Goal: Task Accomplishment & Management: Manage account settings

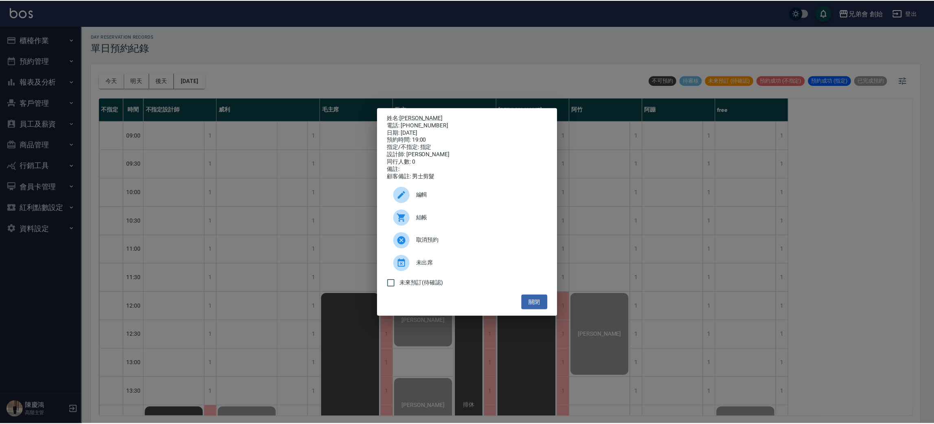
scroll to position [418, 0]
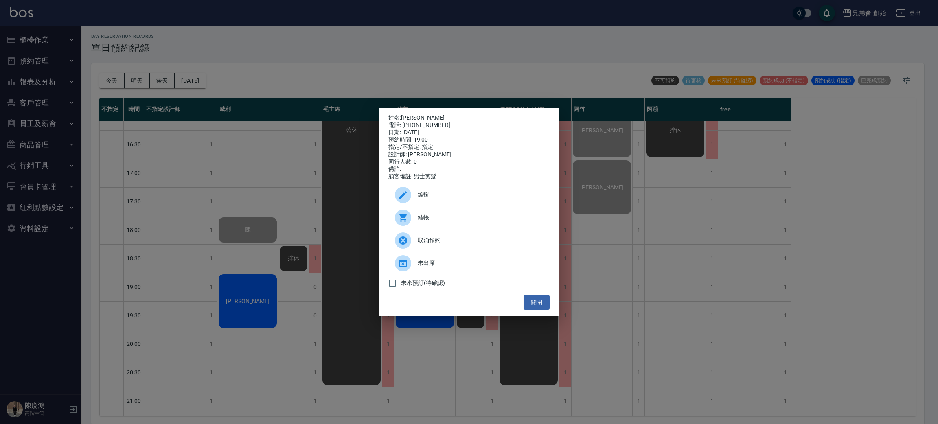
click at [434, 213] on div "結帳" at bounding box center [468, 217] width 161 height 23
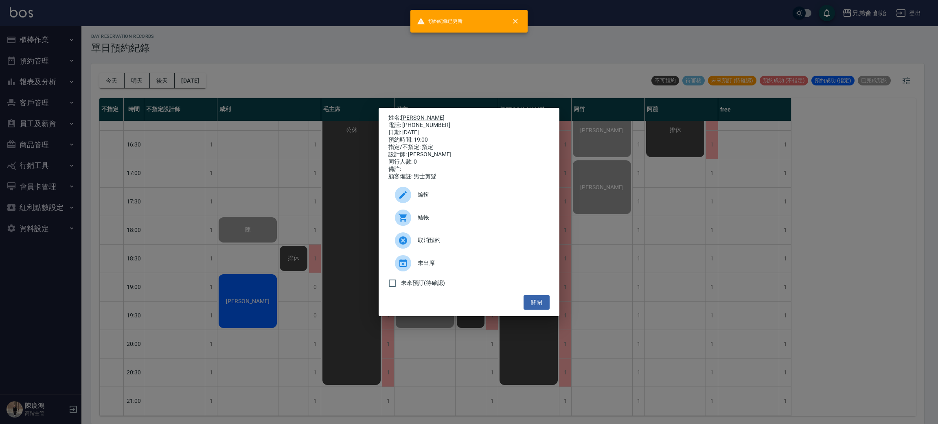
click at [323, 67] on div "姓名: [PERSON_NAME] 電話: [PHONE_NUMBER] 日期: [DATE] 預約時間: 19:00 指定/不指定: 指定 設計師: [PE…" at bounding box center [469, 212] width 938 height 424
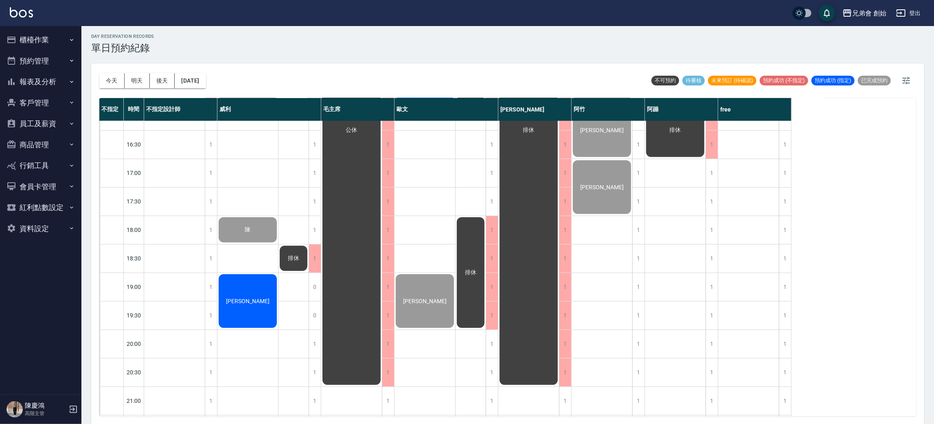
scroll to position [174, 0]
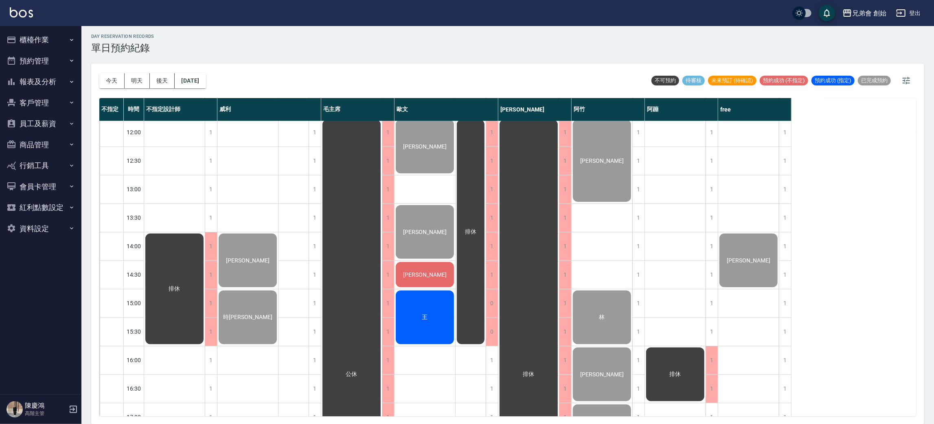
click at [182, 285] on span "[PERSON_NAME]" at bounding box center [174, 288] width 15 height 7
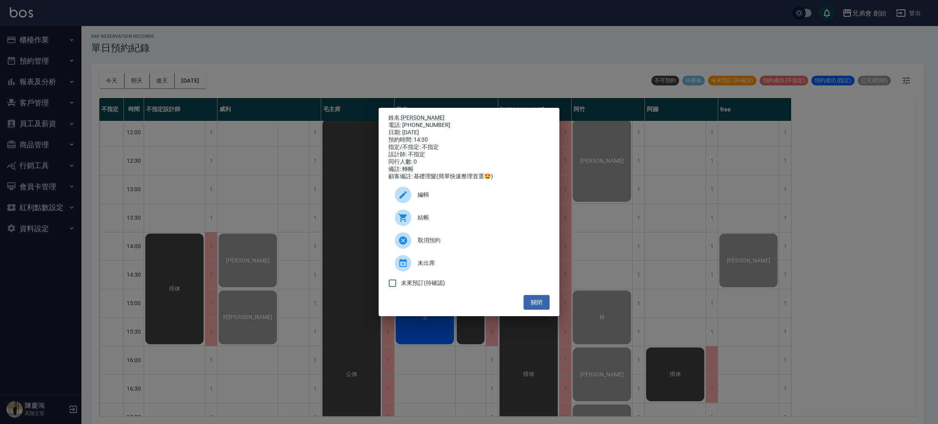
click at [446, 220] on span "結帳" at bounding box center [480, 217] width 125 height 9
click at [287, 71] on div "姓名: 林光榮 電話: 0970308258 日期: 2025/08/24 預約時間: 14:30 指定/不指定: 不指定 設計師: 不指定 同行人數: 0 …" at bounding box center [469, 212] width 938 height 424
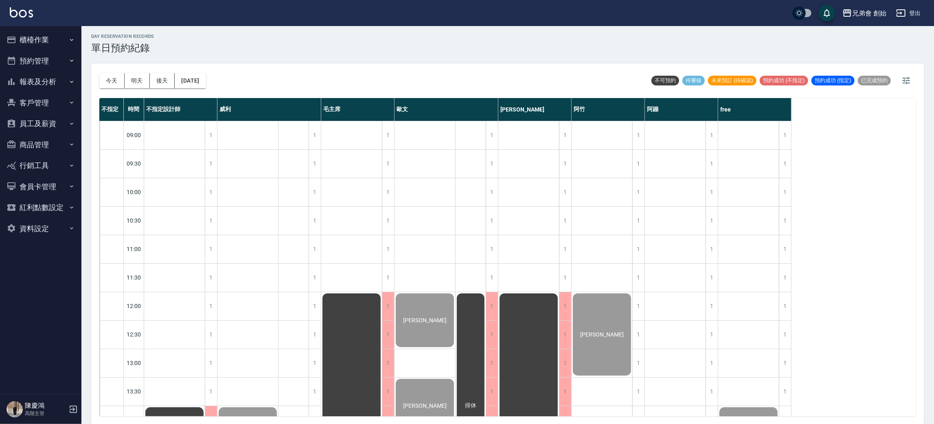
scroll to position [244, 0]
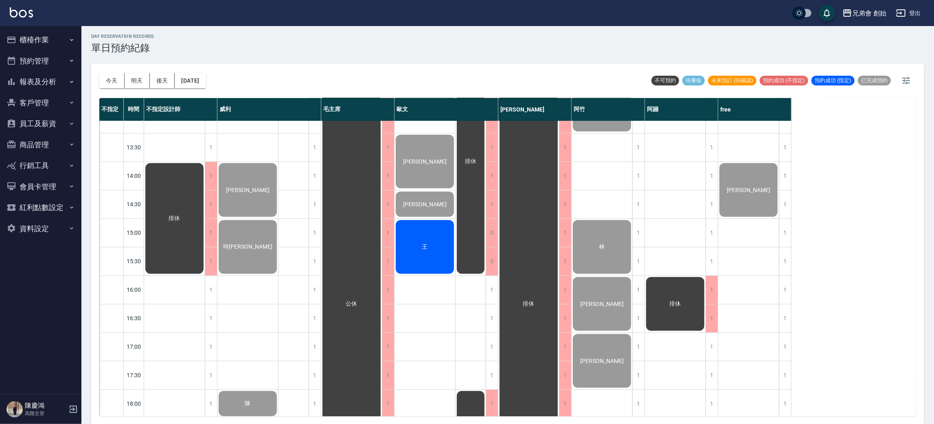
click at [205, 237] on div "王" at bounding box center [174, 218] width 61 height 113
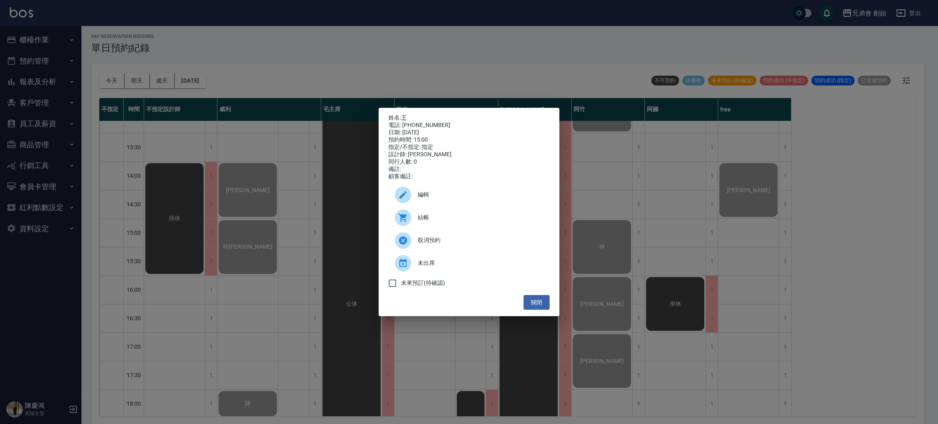
click at [429, 222] on span "結帳" at bounding box center [480, 217] width 125 height 9
click at [302, 17] on div "姓名: 王 電話: 654162036545 日期: 2025/08/24 預約時間: 15:00 指定/不指定: 指定 設計師: 歐文 同行人數: 0 備註…" at bounding box center [469, 212] width 938 height 424
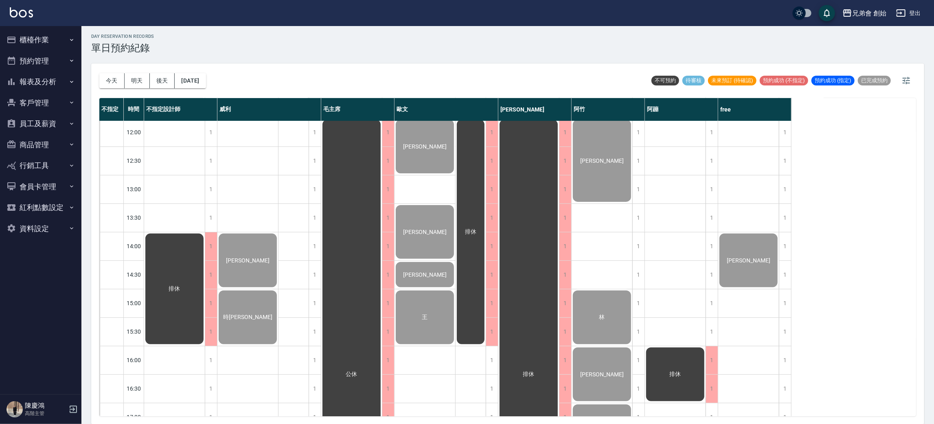
scroll to position [0, 0]
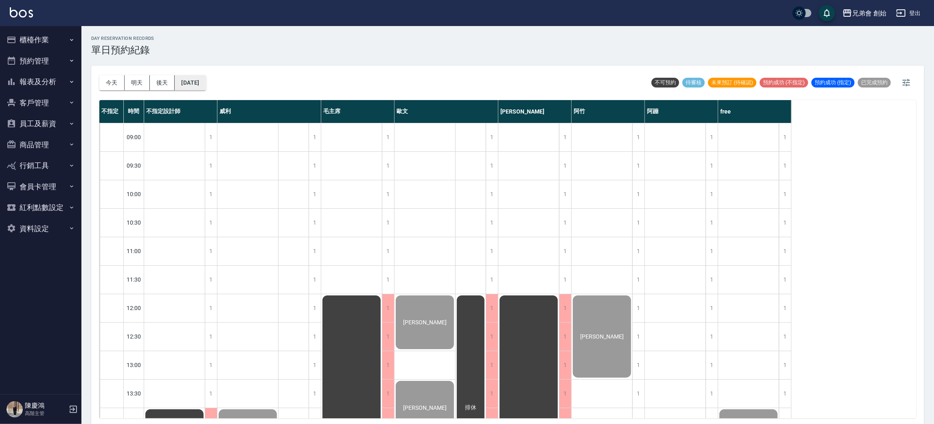
click at [204, 79] on button "2025/08/24" at bounding box center [190, 82] width 31 height 15
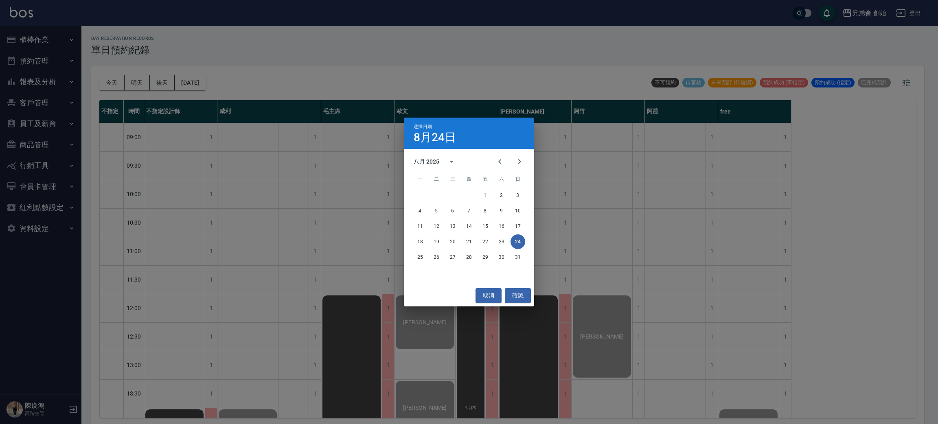
click at [311, 272] on div "選擇日期 8月24日 八月 2025 一 二 三 四 五 六 日 1 2 3 4 5 6 7 8 9 10 11 12 13 14 15 16 17 18 1…" at bounding box center [469, 212] width 938 height 424
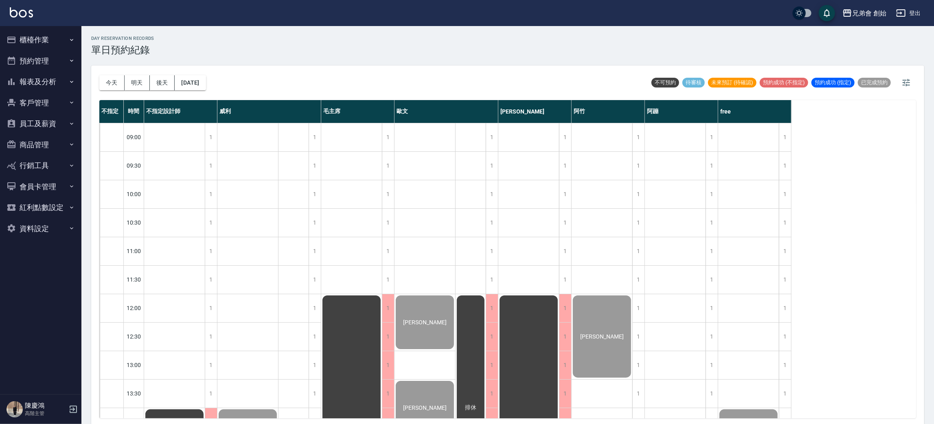
click at [131, 79] on button "明天" at bounding box center [137, 82] width 25 height 15
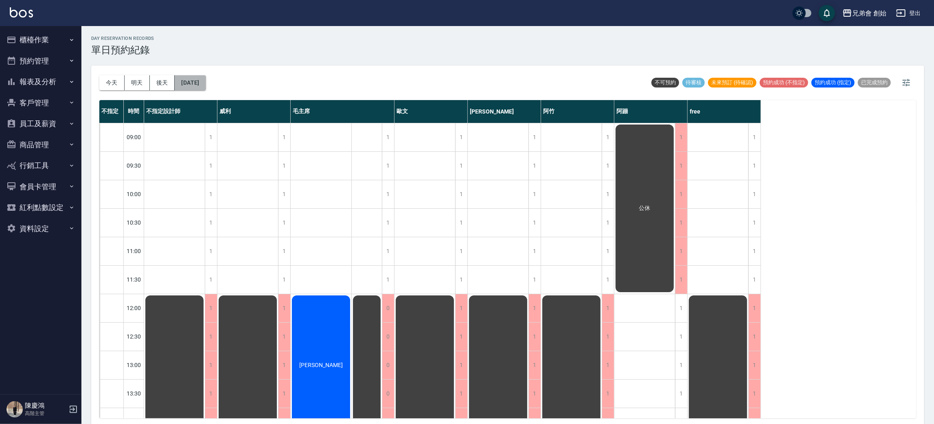
click at [204, 82] on button "2025/08/25" at bounding box center [190, 82] width 31 height 15
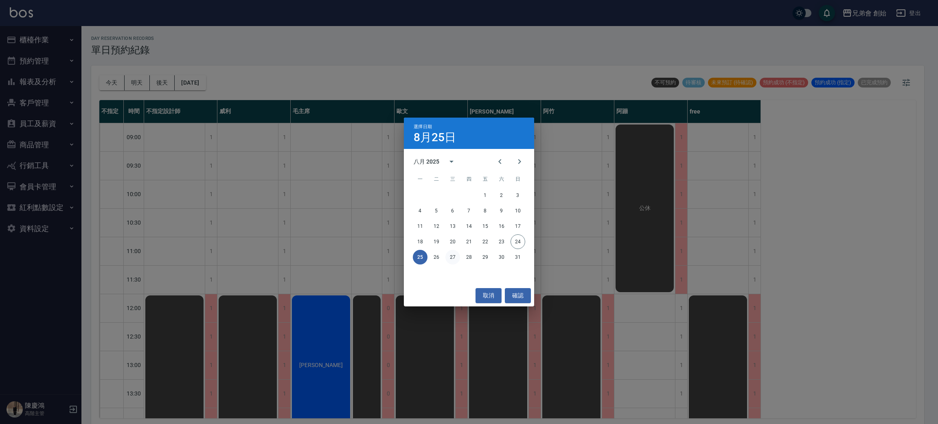
click at [456, 257] on button "27" at bounding box center [452, 257] width 15 height 15
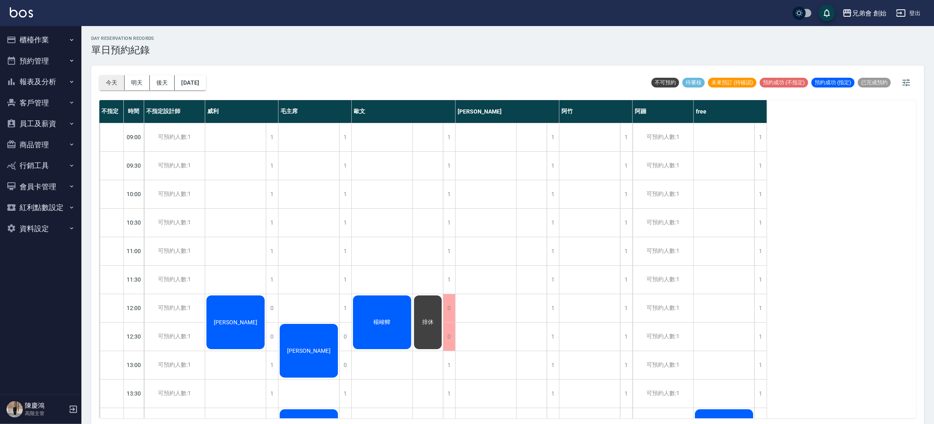
click at [105, 82] on button "今天" at bounding box center [111, 82] width 25 height 15
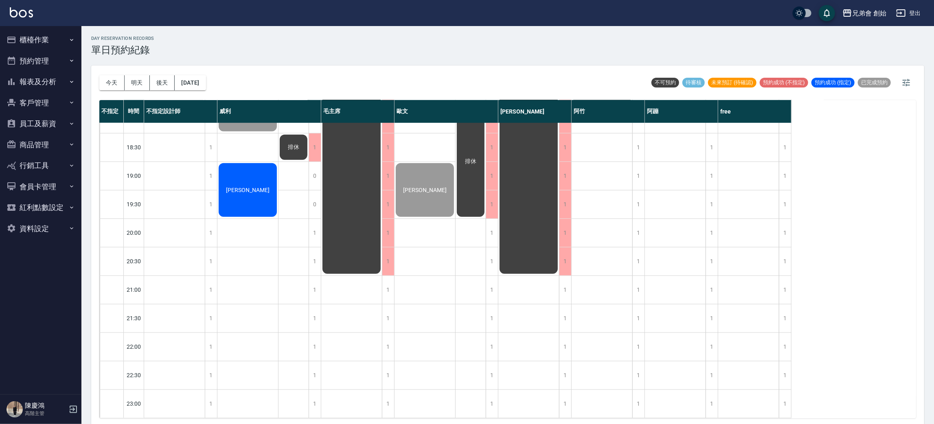
scroll to position [174, 0]
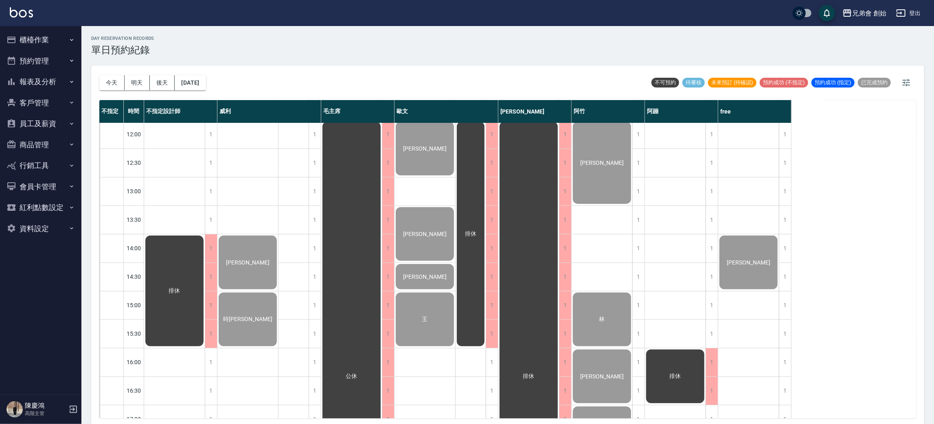
click at [54, 38] on button "櫃檯作業" at bounding box center [40, 39] width 75 height 21
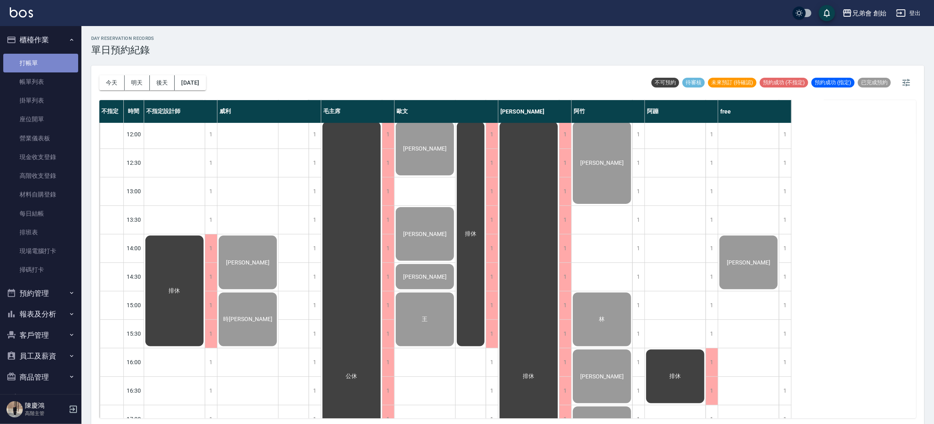
click at [44, 58] on link "打帳單" at bounding box center [40, 63] width 75 height 19
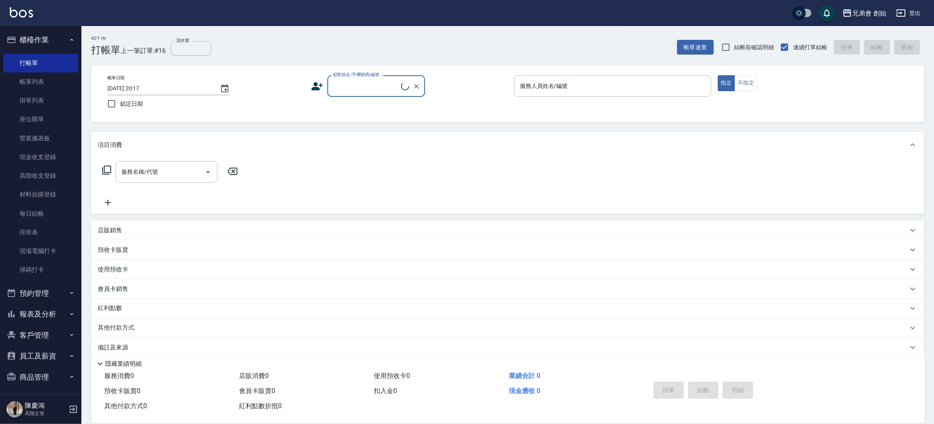
click at [371, 89] on input "顧客姓名/手機號碼/編號" at bounding box center [366, 86] width 70 height 14
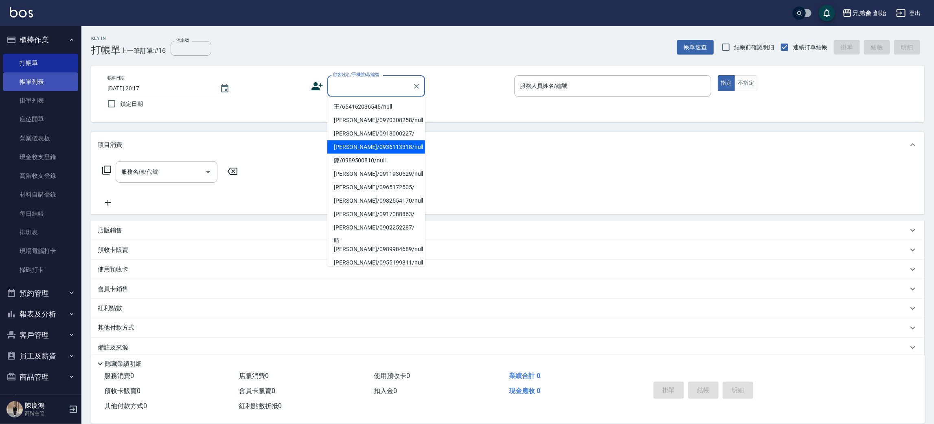
click at [50, 75] on link "帳單列表" at bounding box center [40, 81] width 75 height 19
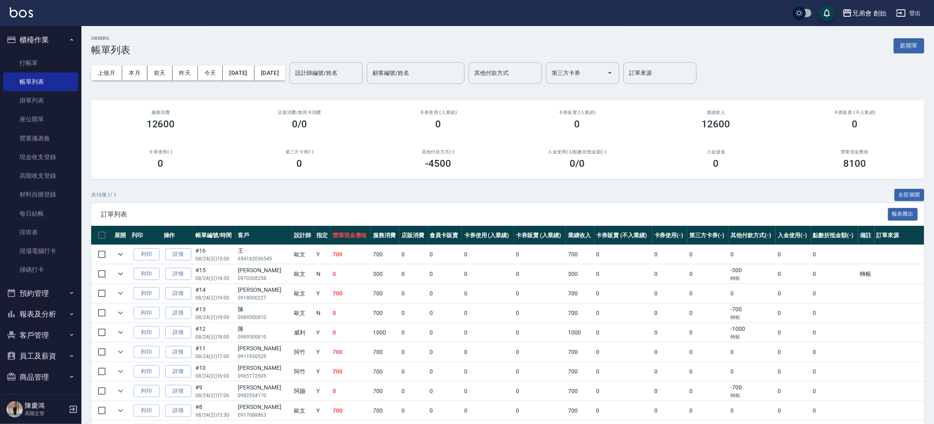
scroll to position [86, 0]
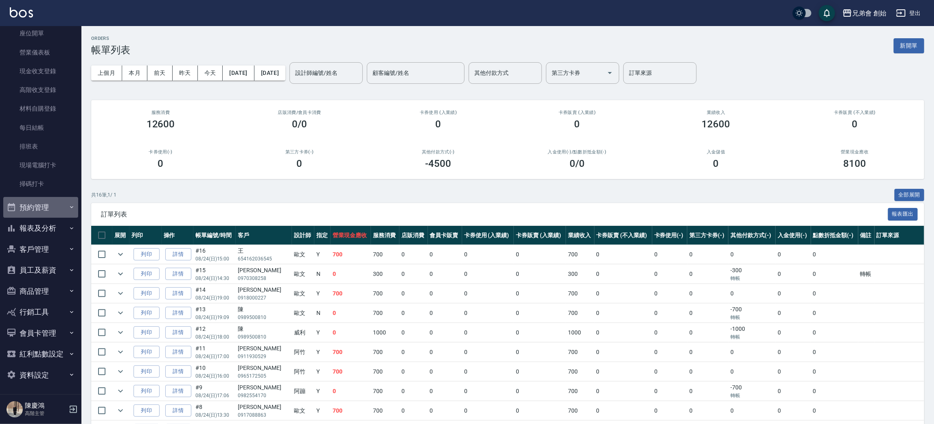
click at [57, 200] on button "預約管理" at bounding box center [40, 207] width 75 height 21
click at [389, 151] on h2 "其他付款方式(-)" at bounding box center [438, 151] width 119 height 5
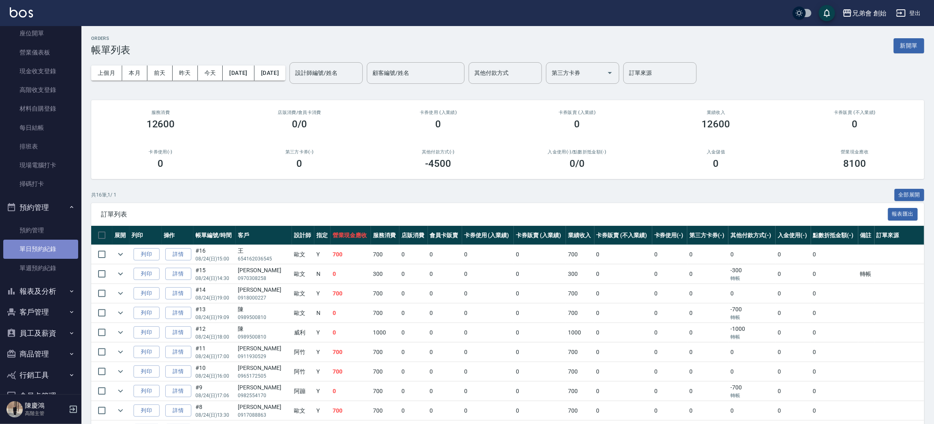
click at [50, 246] on link "單日預約紀錄" at bounding box center [40, 249] width 75 height 19
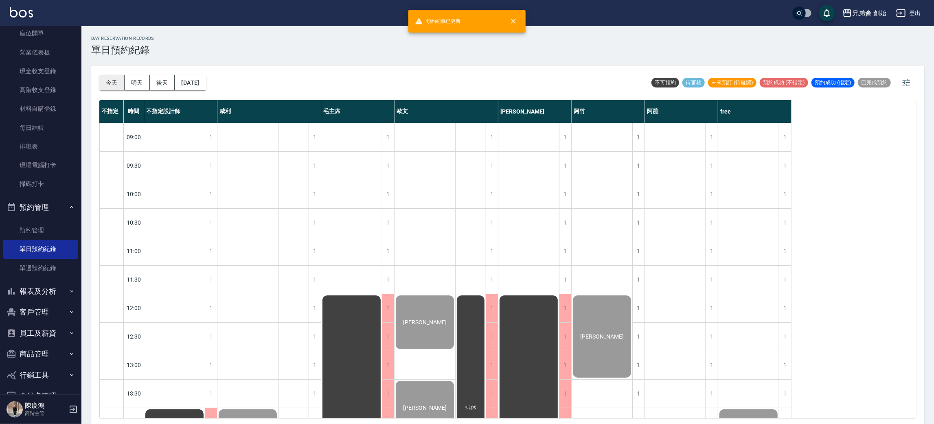
click at [107, 76] on button "今天" at bounding box center [111, 82] width 25 height 15
click at [107, 82] on button "今天" at bounding box center [111, 82] width 25 height 15
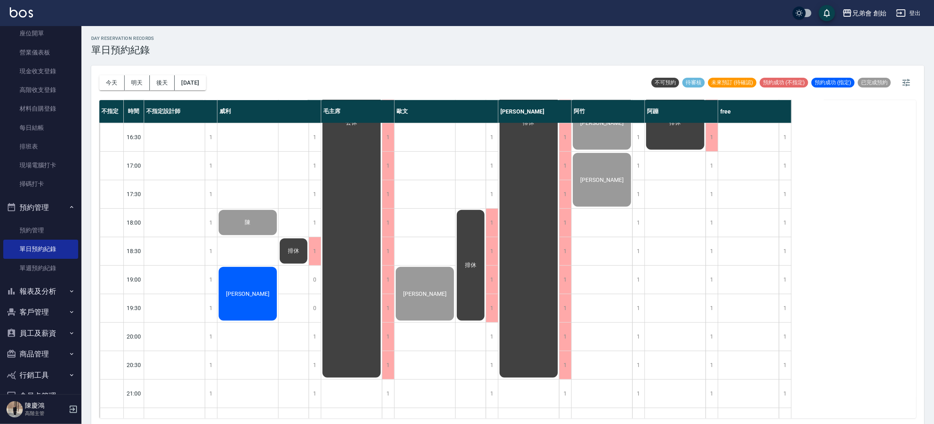
click at [205, 94] on div "郭齡鴻" at bounding box center [174, 37] width 61 height 113
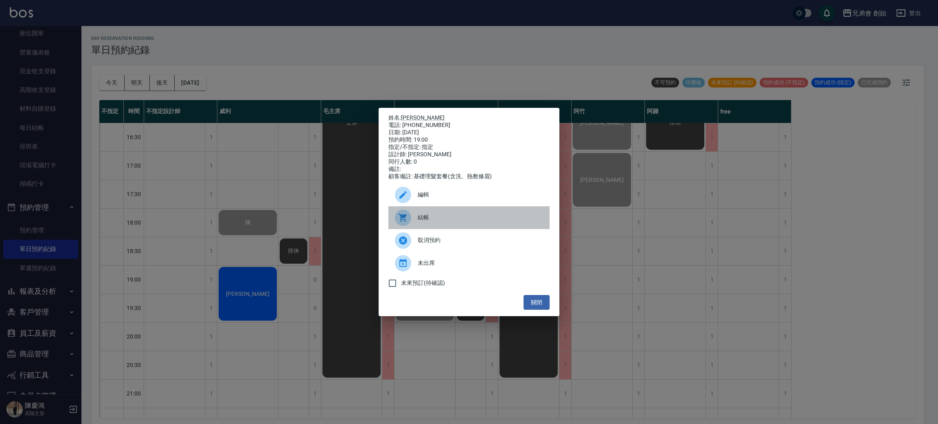
click at [452, 221] on span "結帳" at bounding box center [480, 217] width 125 height 9
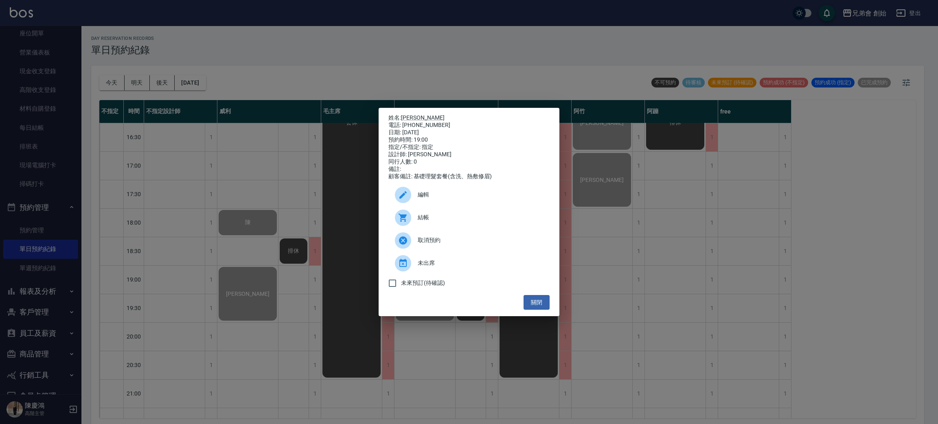
click at [289, 18] on div "姓名: 郭齡鴻 電話: 0982772026 日期: 2025/08/24 預約時間: 19:00 指定/不指定: 指定 設計師: 威利 同行人數: 0 備註…" at bounding box center [469, 212] width 938 height 424
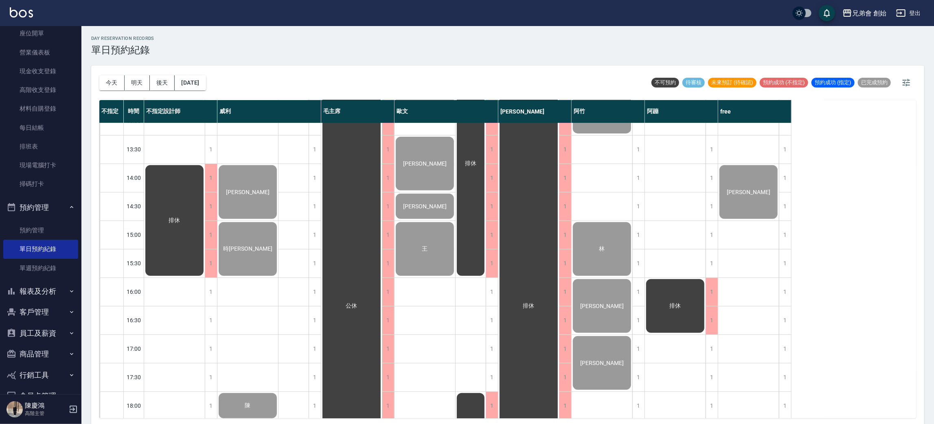
scroll to position [183, 0]
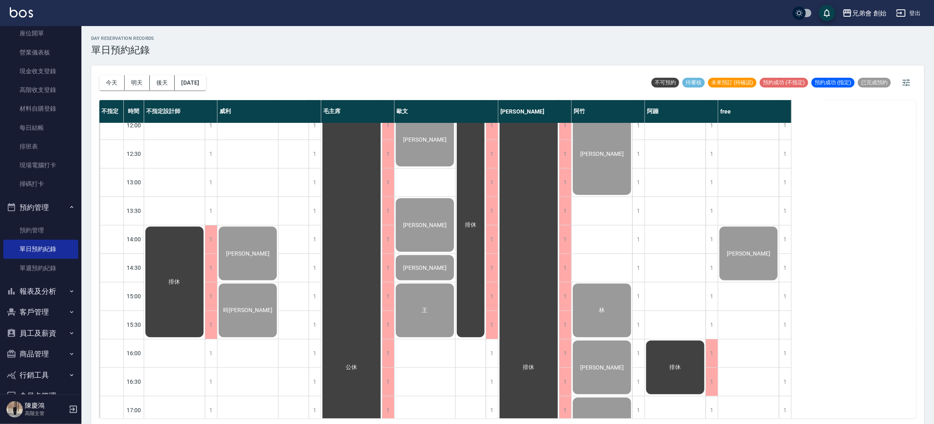
click at [241, 165] on div "簡廷翰 時宇威 陳 郭齡鴻" at bounding box center [247, 353] width 61 height 826
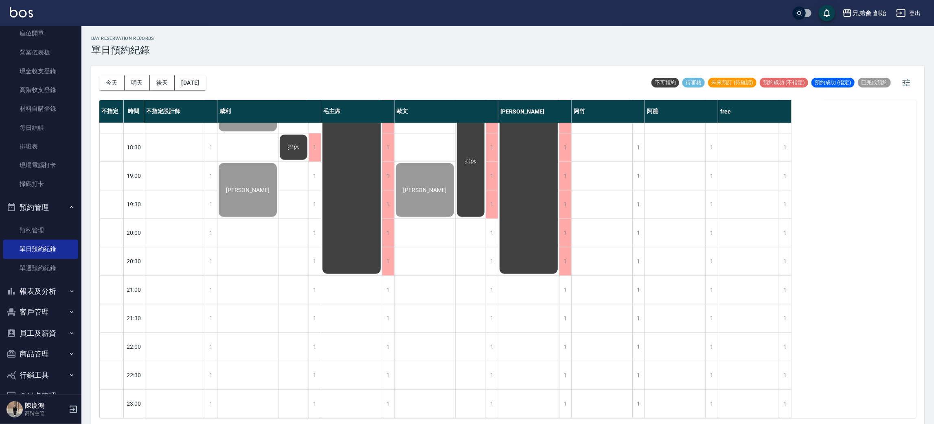
scroll to position [235, 0]
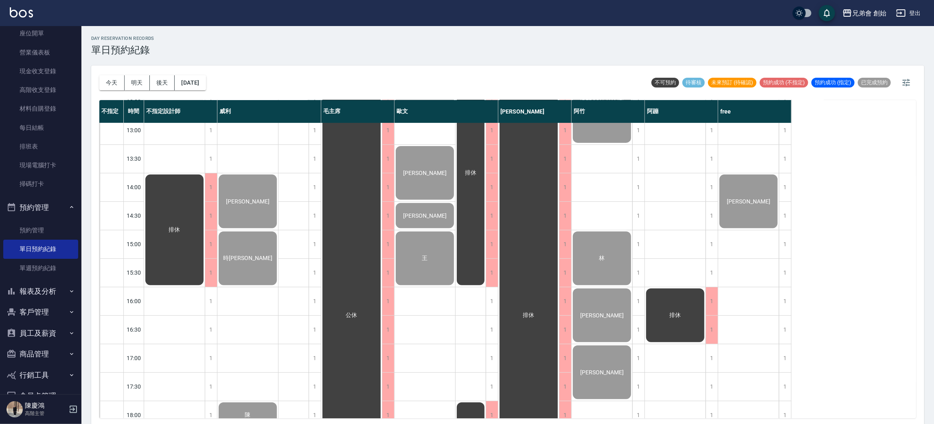
click at [182, 226] on span "廖錦源" at bounding box center [174, 229] width 15 height 7
click at [414, 55] on div "day Reservation records 單日預約紀錄" at bounding box center [507, 46] width 833 height 20
click at [454, 74] on div "今天 明天 後天 2025/08/24 不可預約 待審核 未來預訂 (待確認) 預約成功 (不指定) 預約成功 (指定) 已完成預約" at bounding box center [507, 83] width 817 height 35
click at [125, 74] on div "今天 明天 後天 2025/08/24" at bounding box center [152, 83] width 107 height 35
click at [140, 79] on button "明天" at bounding box center [137, 82] width 25 height 15
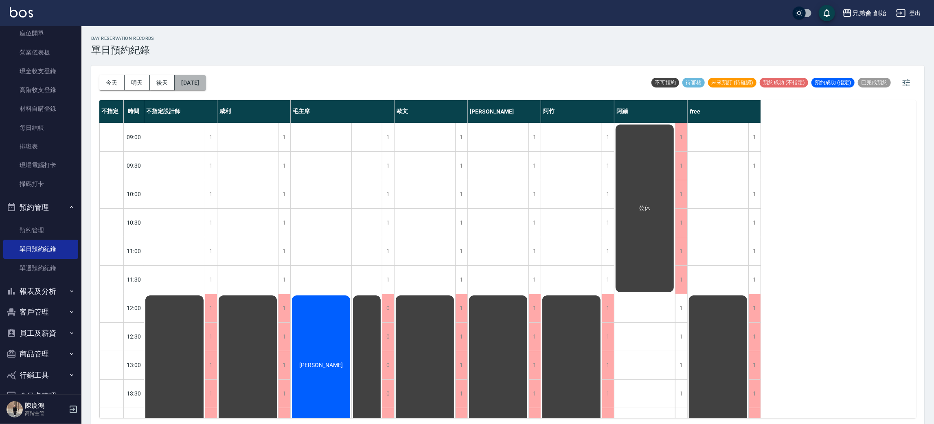
click at [191, 83] on button "2025/08/25" at bounding box center [190, 82] width 31 height 15
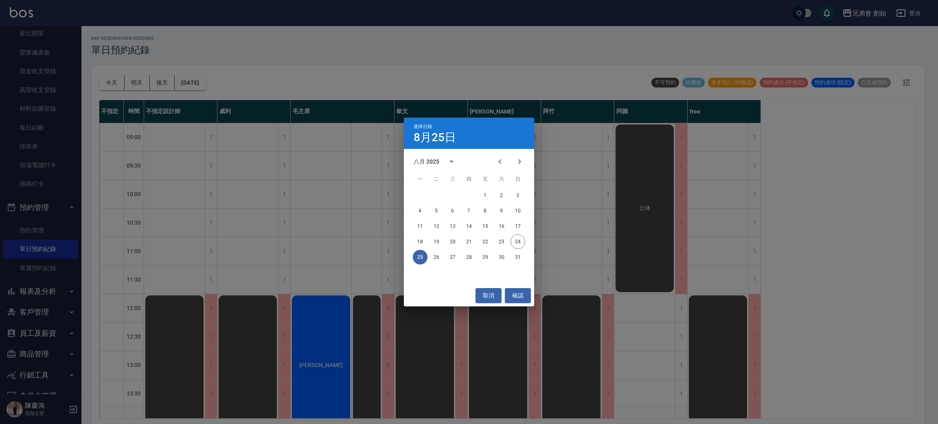
click at [167, 85] on div "選擇日期 8月25日 八月 2025 一 二 三 四 五 六 日 1 2 3 4 5 6 7 8 9 10 11 12 13 14 15 16 17 18 1…" at bounding box center [469, 212] width 938 height 424
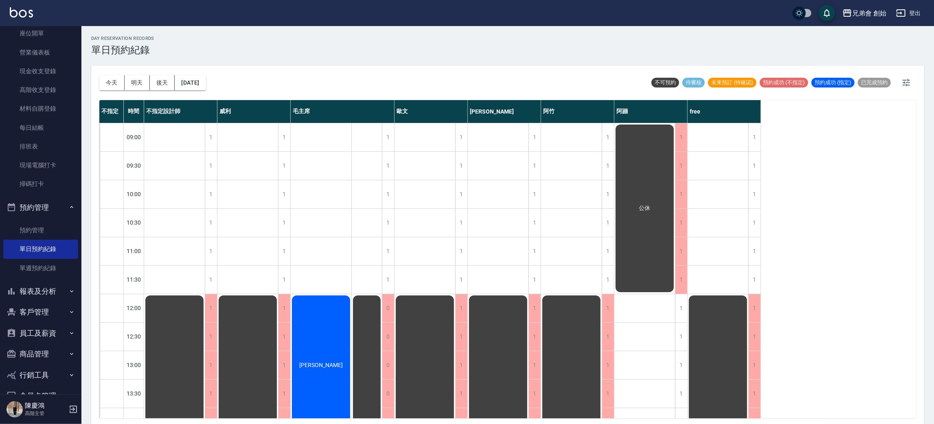
click at [159, 84] on button "後天" at bounding box center [162, 82] width 25 height 15
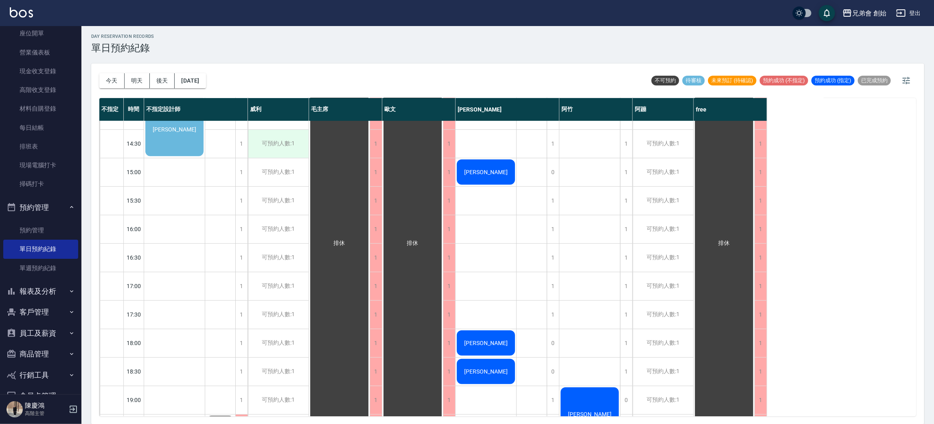
scroll to position [244, 0]
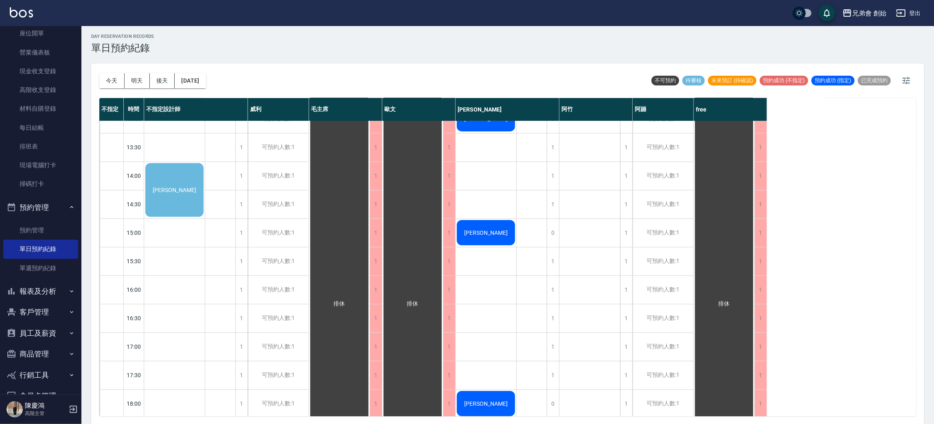
click at [170, 189] on span "李晨軒" at bounding box center [174, 190] width 47 height 7
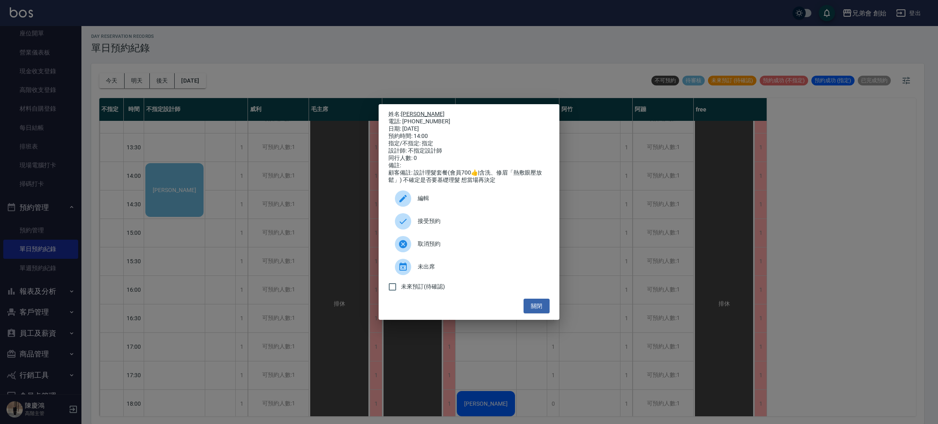
click at [414, 112] on link "李晨軒" at bounding box center [423, 114] width 44 height 7
click at [250, 196] on div "姓名: 李晨軒 電話: 0908829457 日期: 2025/08/26 預約時間: 14:00 指定/不指定: 指定 設計師: 不指定設計師 同行人數: …" at bounding box center [469, 212] width 938 height 424
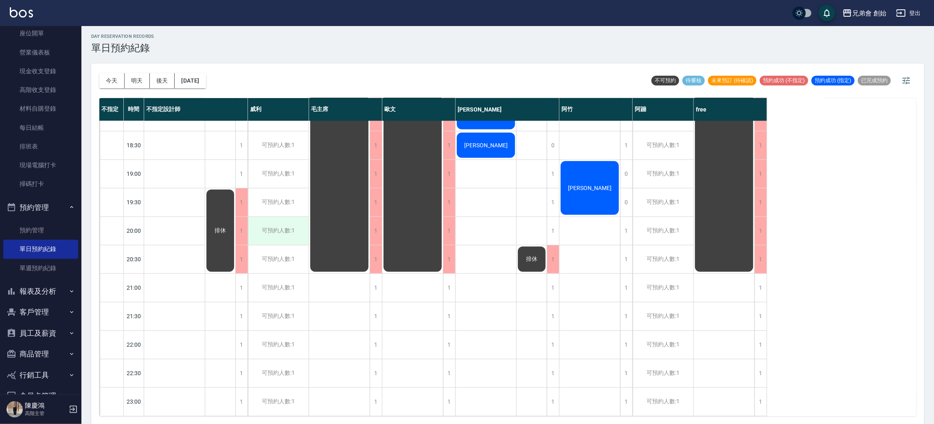
scroll to position [479, 0]
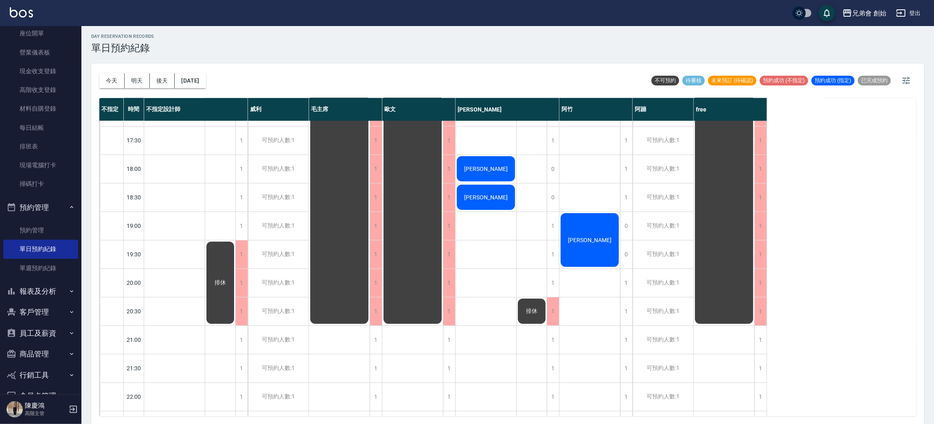
click at [209, 221] on div "排休" at bounding box center [220, 55] width 31 height 826
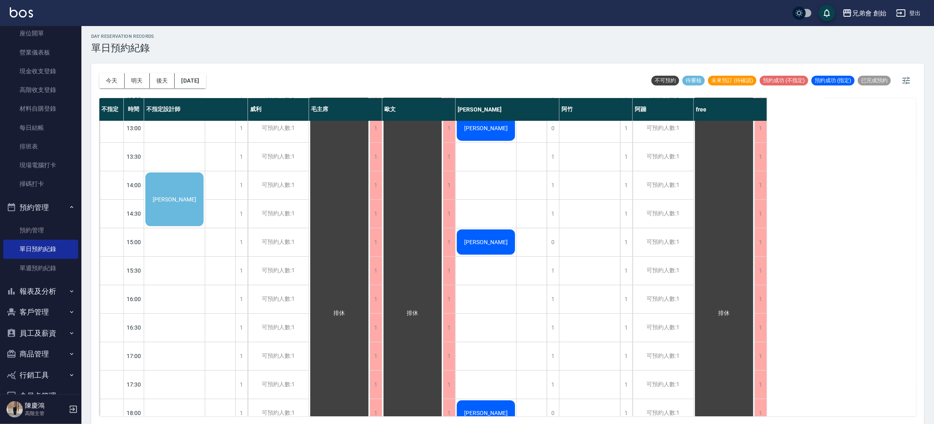
scroll to position [540, 0]
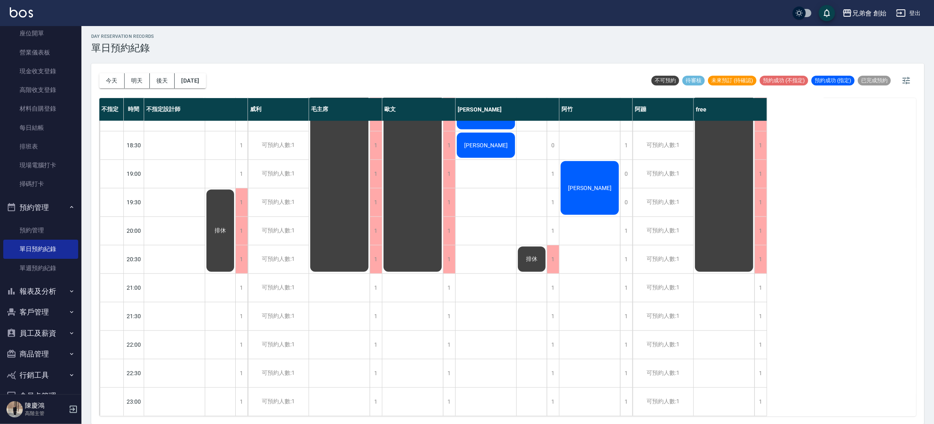
click at [214, 151] on div "排休" at bounding box center [220, 3] width 31 height 826
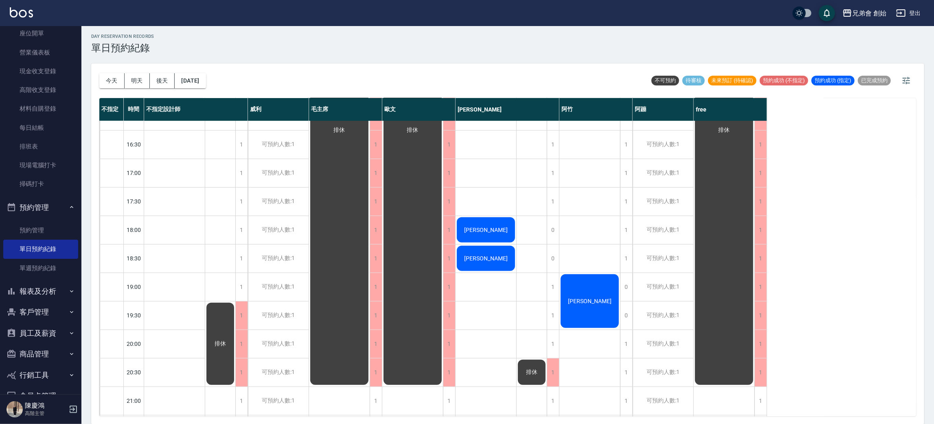
scroll to position [235, 0]
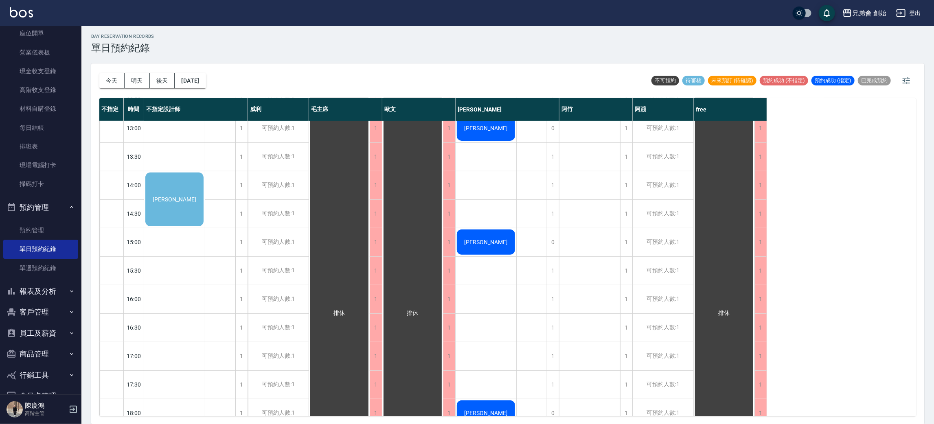
click at [162, 191] on div "李晨軒" at bounding box center [174, 199] width 61 height 56
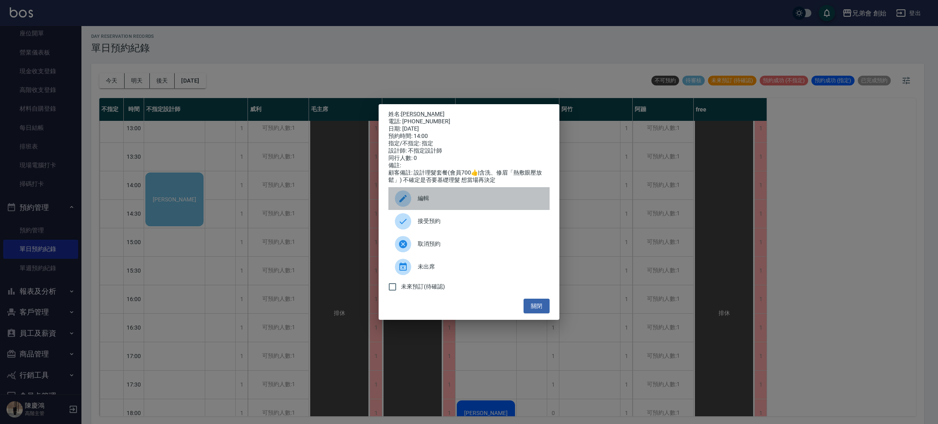
click at [421, 203] on span "編輯" at bounding box center [480, 198] width 125 height 9
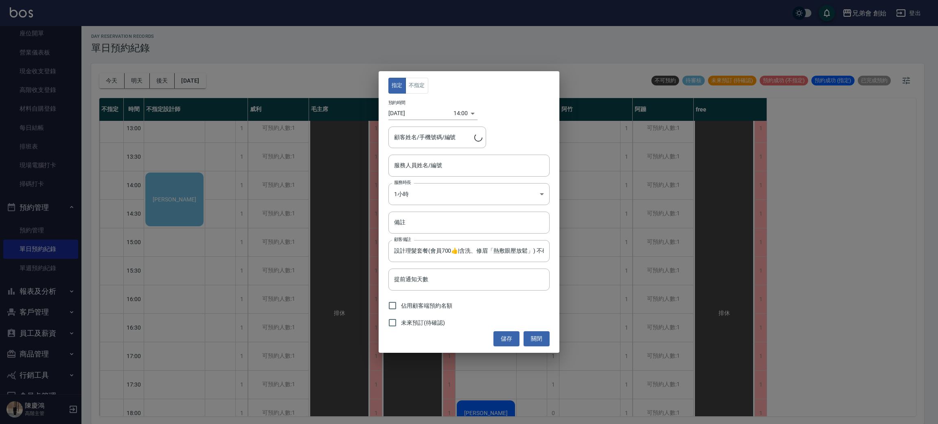
type input "不指定設計師(無代號)"
type input "李晨軒/0908829457"
click at [288, 190] on div "指定 不指定 預約時間 2025/08/26 14:00 1756188000000 顧客姓名/手機號碼/編號 李晨軒/0908829457 顧客姓名/手機號…" at bounding box center [469, 212] width 938 height 424
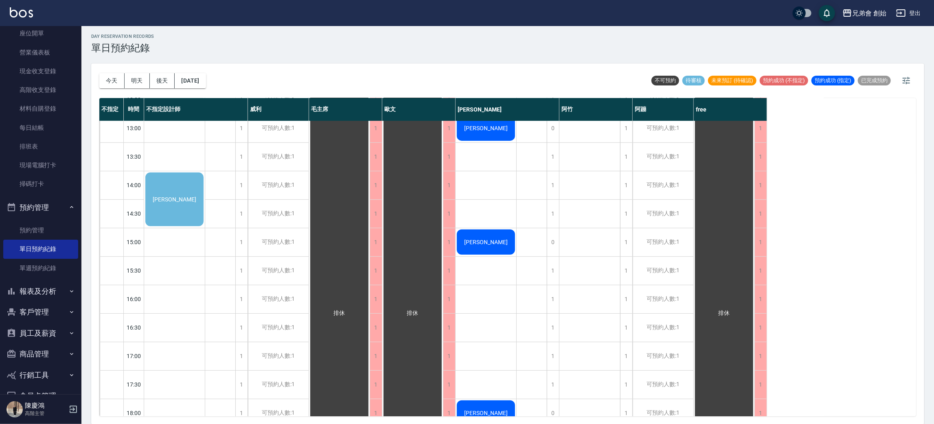
click at [219, 173] on div "排休" at bounding box center [220, 299] width 31 height 826
click at [143, 214] on div "14:30" at bounding box center [134, 213] width 20 height 28
click at [150, 204] on div "李晨軒" at bounding box center [174, 199] width 61 height 56
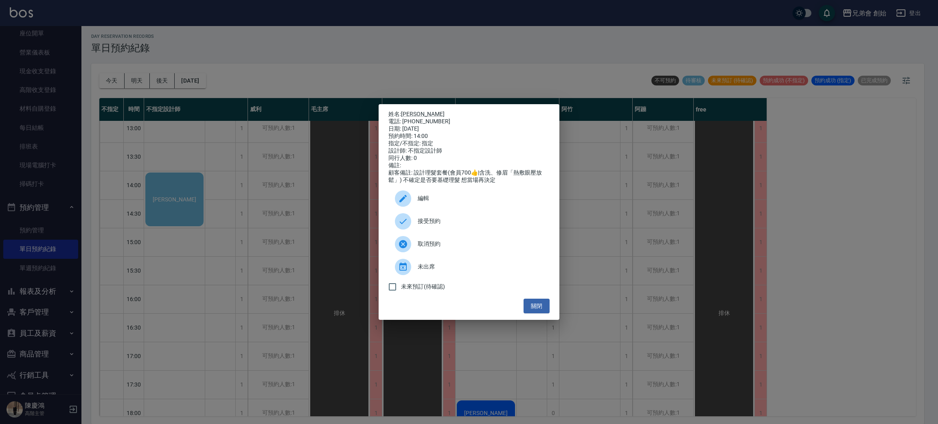
click at [438, 203] on span "編輯" at bounding box center [480, 198] width 125 height 9
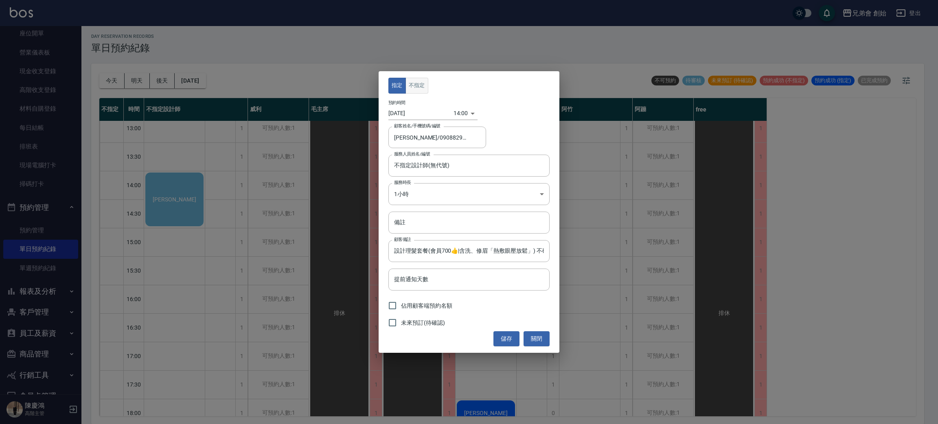
drag, startPoint x: 411, startPoint y: 88, endPoint x: 416, endPoint y: 94, distance: 7.5
click at [411, 87] on button "不指定" at bounding box center [416, 86] width 23 height 16
click at [429, 304] on span "佔用顧客端預約名額" at bounding box center [426, 306] width 51 height 9
click at [401, 304] on input "佔用顧客端預約名額" at bounding box center [392, 305] width 17 height 17
checkbox input "true"
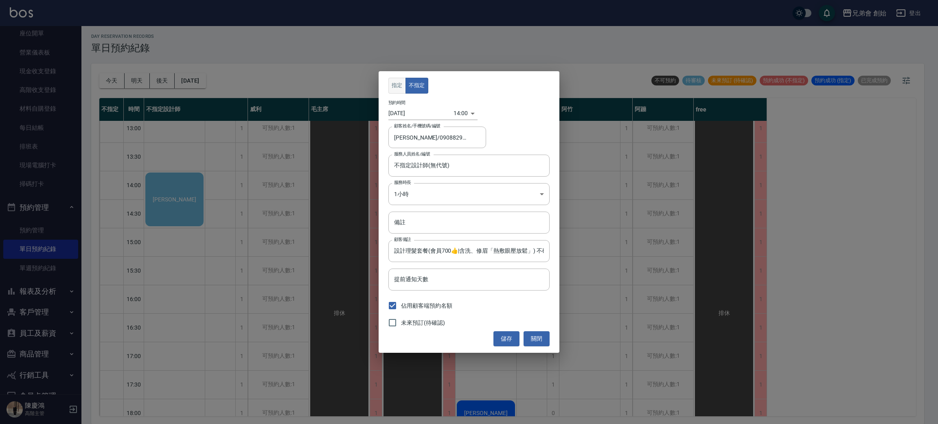
click at [390, 85] on button "指定" at bounding box center [397, 86] width 18 height 16
click at [506, 342] on button "儲存" at bounding box center [506, 338] width 26 height 15
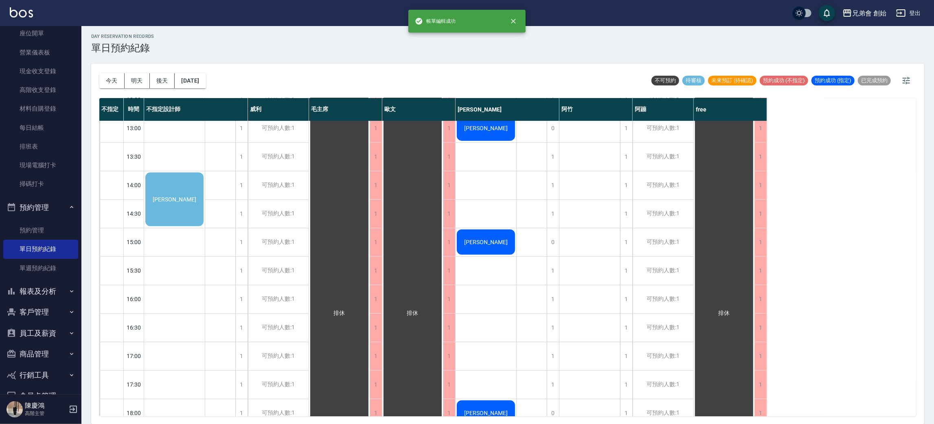
click at [150, 183] on div "李晨軒" at bounding box center [174, 199] width 61 height 56
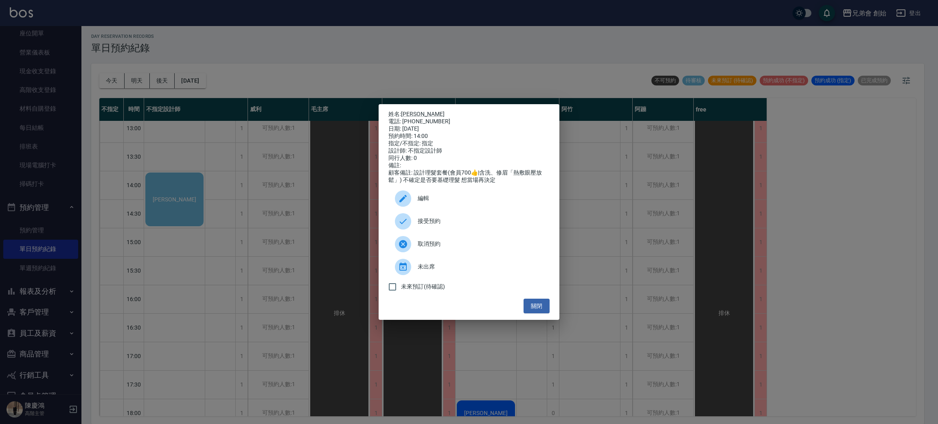
click at [458, 199] on div "編輯" at bounding box center [468, 198] width 161 height 23
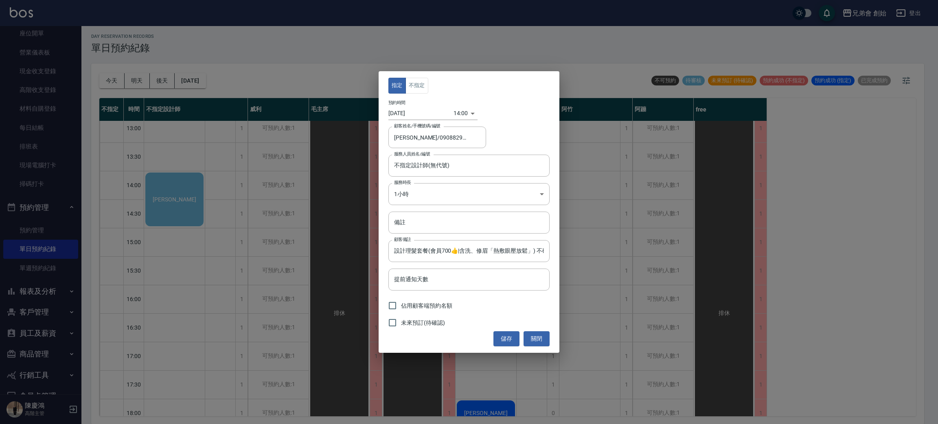
drag, startPoint x: 422, startPoint y: 304, endPoint x: 425, endPoint y: 306, distance: 4.4
click at [422, 305] on span "佔用顧客端預約名額" at bounding box center [426, 306] width 51 height 9
click at [401, 305] on input "佔用顧客端預約名額" at bounding box center [392, 305] width 17 height 17
checkbox input "true"
click at [502, 335] on button "儲存" at bounding box center [506, 338] width 26 height 15
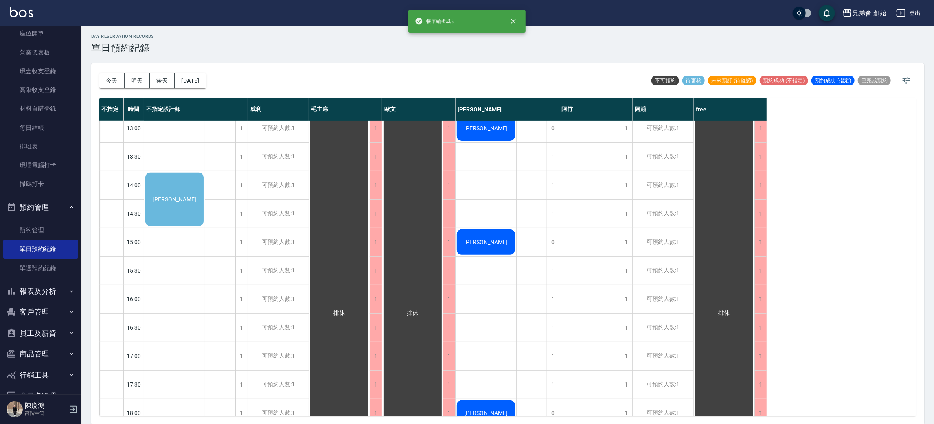
click at [193, 202] on div "李晨軒" at bounding box center [174, 199] width 61 height 56
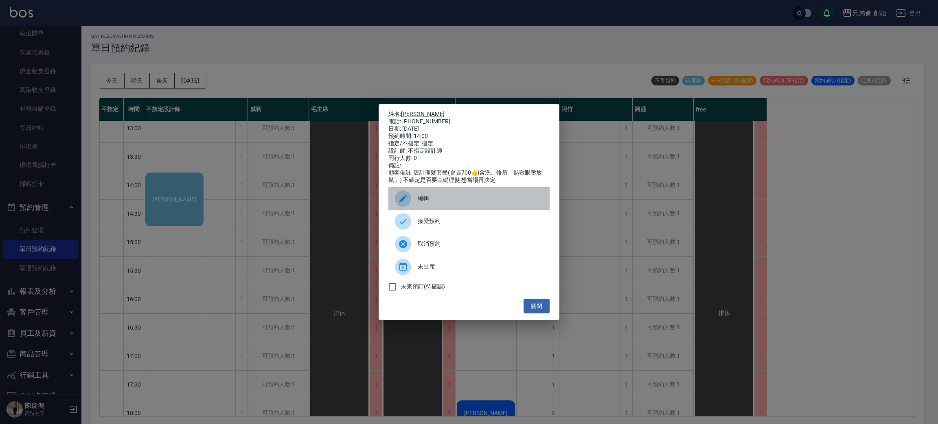
click at [458, 195] on div "編輯" at bounding box center [468, 198] width 161 height 23
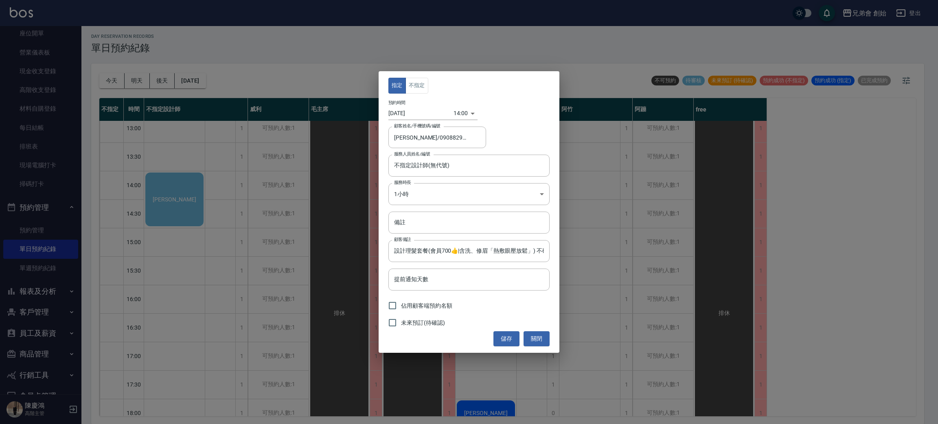
click at [426, 307] on span "佔用顧客端預約名額" at bounding box center [426, 306] width 51 height 9
click at [401, 307] on input "佔用顧客端預約名額" at bounding box center [392, 305] width 17 height 17
checkbox input "true"
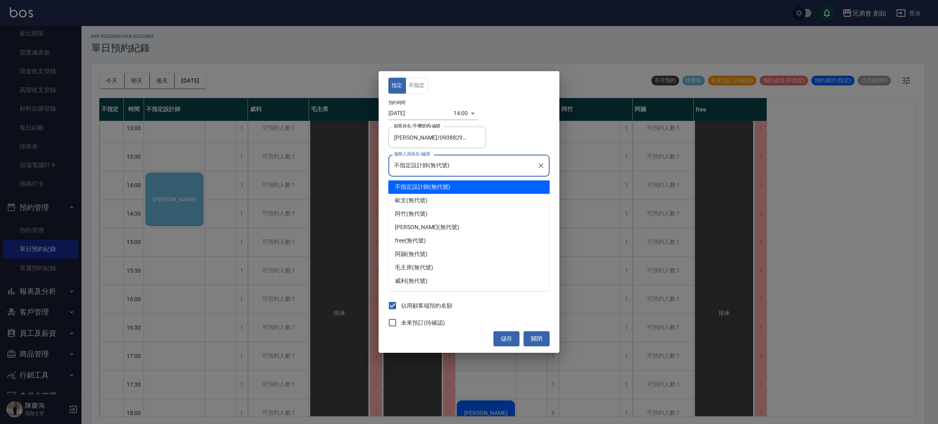
click at [445, 165] on input "不指定設計師(無代號)" at bounding box center [463, 165] width 142 height 14
click at [419, 87] on button "不指定" at bounding box center [416, 86] width 23 height 16
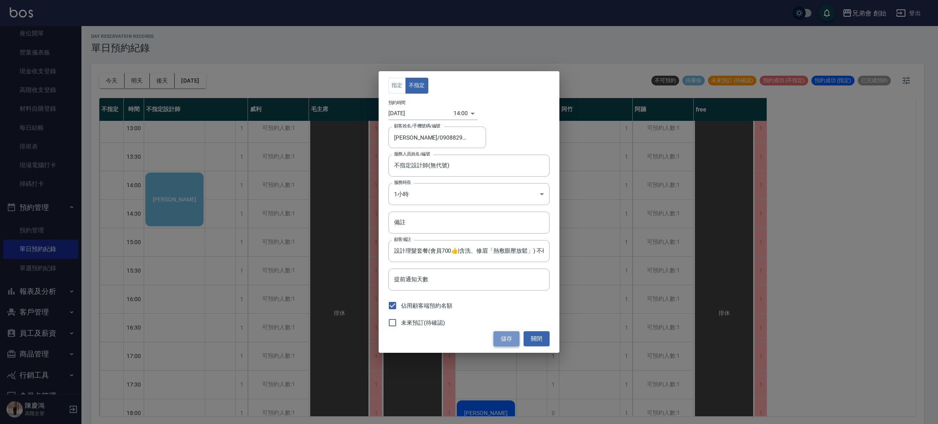
click at [516, 342] on button "儲存" at bounding box center [506, 338] width 26 height 15
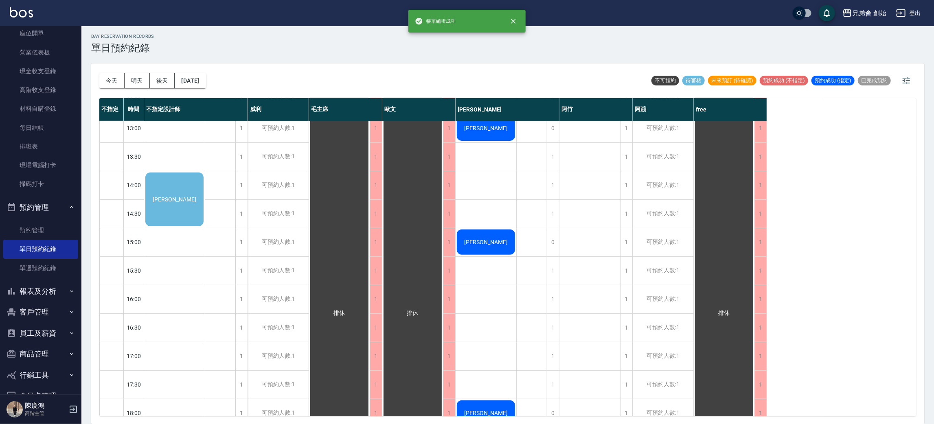
click at [185, 195] on div "李晨軒" at bounding box center [174, 199] width 61 height 56
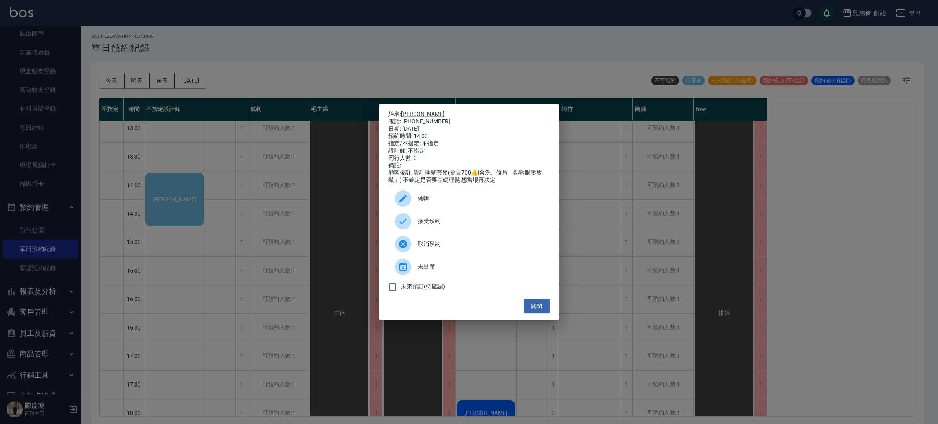
click at [455, 226] on span "接受預約" at bounding box center [480, 221] width 125 height 9
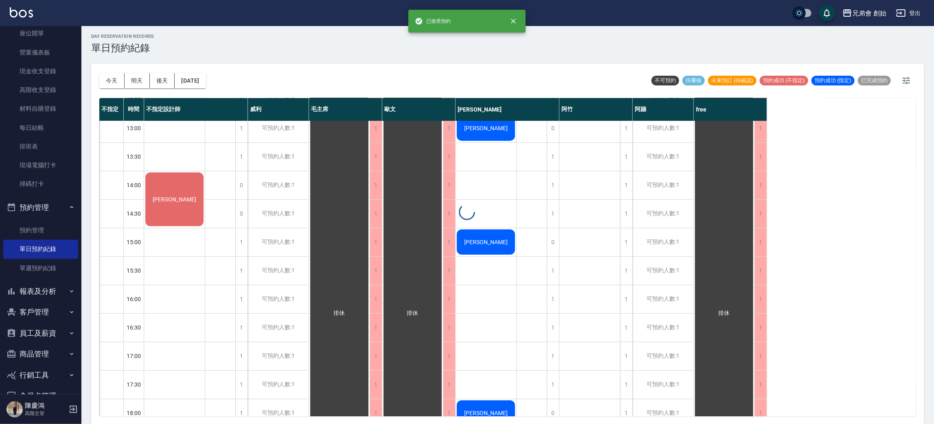
click at [177, 204] on div at bounding box center [467, 212] width 934 height 424
click at [150, 197] on div "李晨軒" at bounding box center [174, 199] width 61 height 56
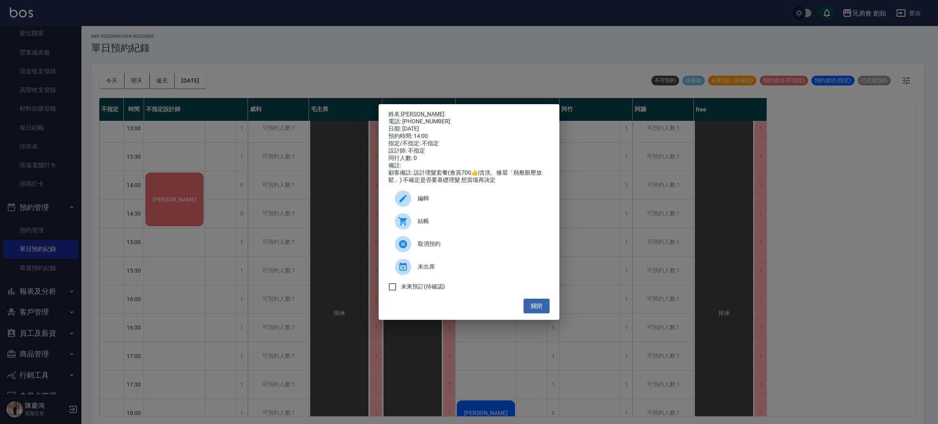
click at [461, 201] on span "編輯" at bounding box center [480, 198] width 125 height 9
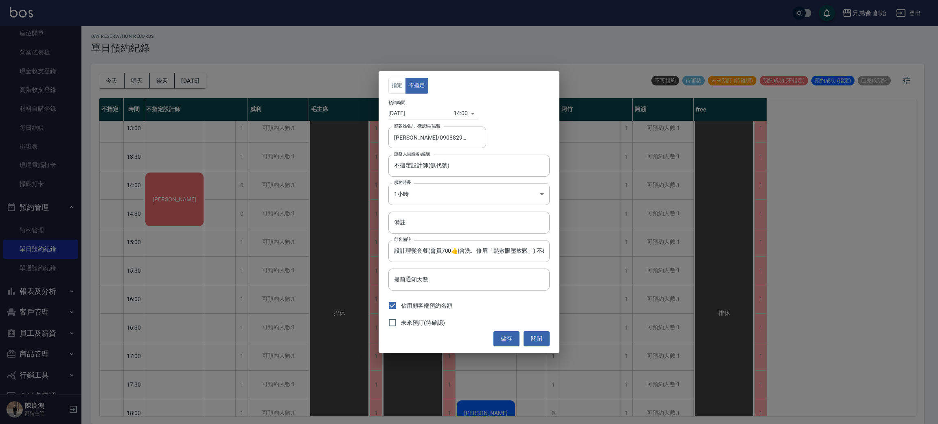
click at [519, 126] on div "指定 不指定 預約時間 2025/08/26 14:00 1756188000000 顧客姓名/手機號碼/編號 李晨軒/0908829457 顧客姓名/手機號…" at bounding box center [469, 211] width 181 height 281
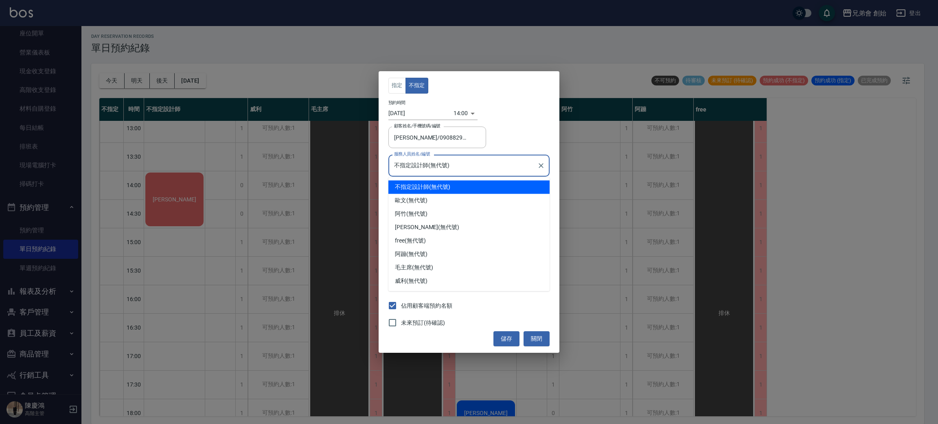
click at [460, 160] on input "不指定設計師(無代號)" at bounding box center [463, 165] width 142 height 14
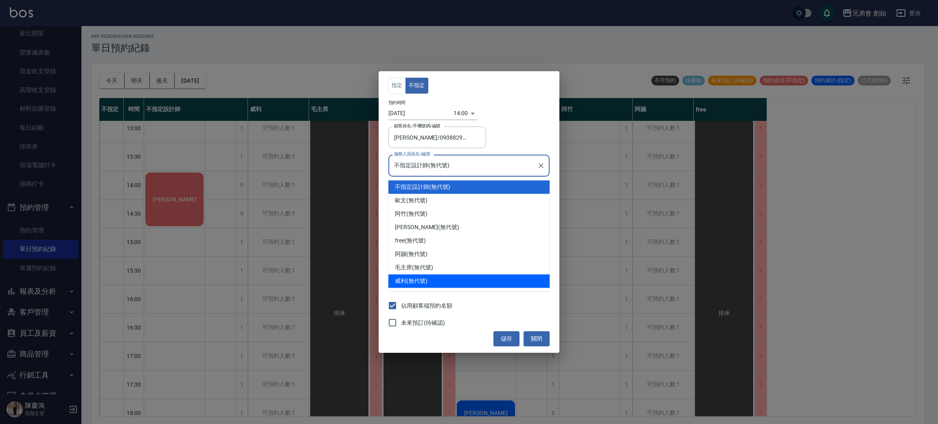
click at [450, 281] on div "威利 (無代號)" at bounding box center [468, 280] width 161 height 13
type input "威利(無代號)"
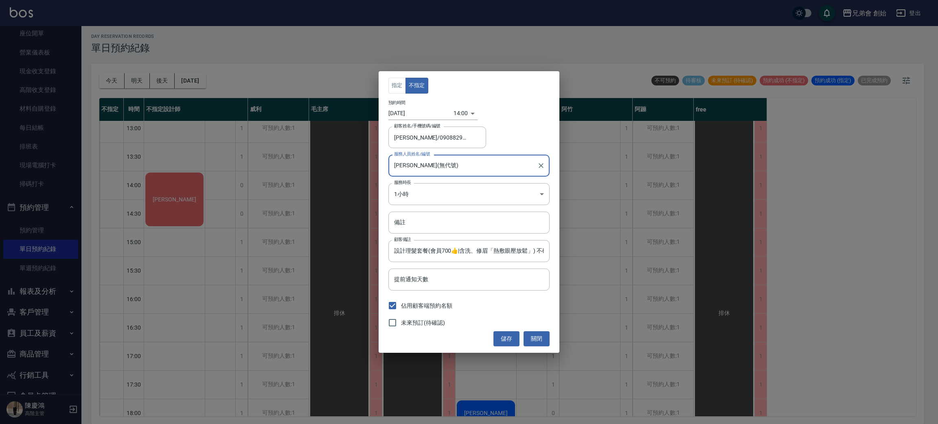
drag, startPoint x: 396, startPoint y: 82, endPoint x: 418, endPoint y: 114, distance: 39.0
click at [396, 82] on button "指定" at bounding box center [397, 86] width 18 height 16
click at [507, 340] on button "儲存" at bounding box center [506, 338] width 26 height 15
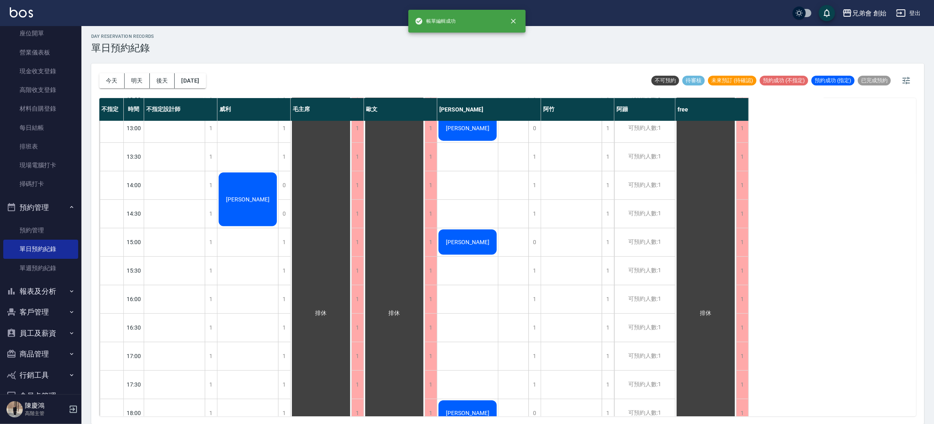
click at [253, 158] on div "李晨軒" at bounding box center [247, 299] width 61 height 826
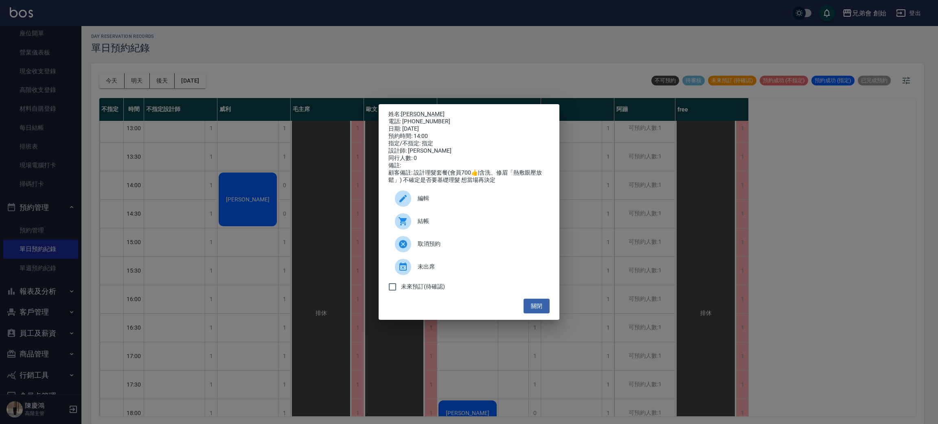
click at [480, 154] on div "設計師: 威利" at bounding box center [468, 150] width 161 height 7
click at [417, 77] on div "姓名: 李晨軒 電話: 0908829457 日期: 2025/08/26 預約時間: 14:00 指定/不指定: 指定 設計師: 威利 同行人數: 0 備註…" at bounding box center [469, 212] width 938 height 424
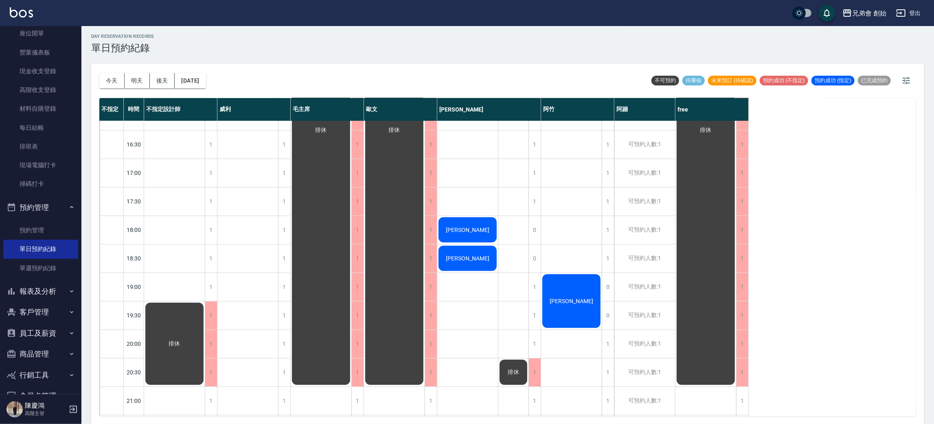
scroll to position [174, 0]
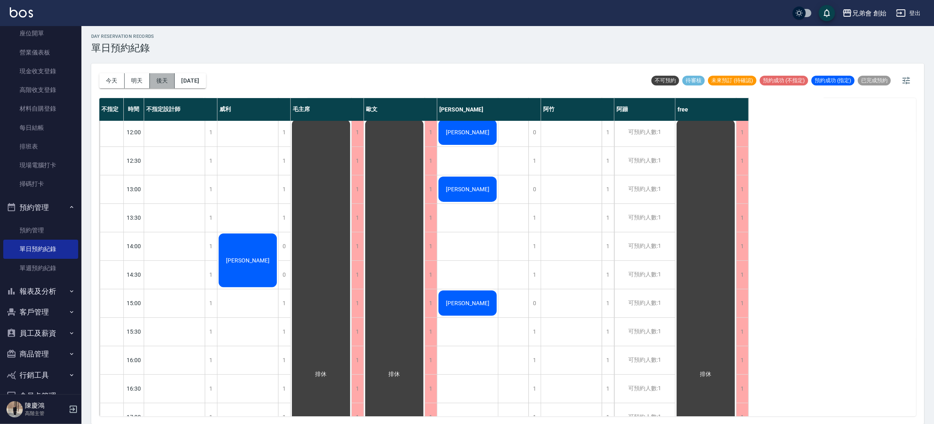
click at [166, 77] on button "後天" at bounding box center [162, 80] width 25 height 15
click at [202, 73] on button "2025/08/26" at bounding box center [190, 80] width 31 height 15
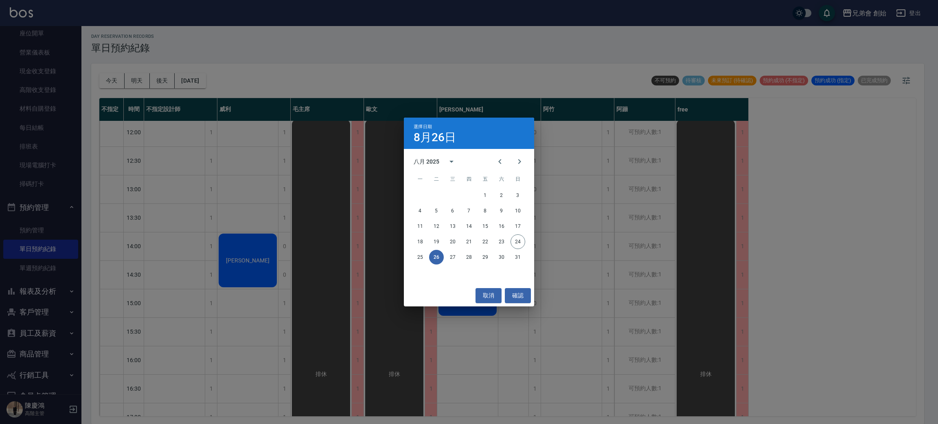
click at [204, 84] on div "選擇日期 8月26日 八月 2025 一 二 三 四 五 六 日 1 2 3 4 5 6 7 8 9 10 11 12 13 14 15 16 17 18 1…" at bounding box center [469, 212] width 938 height 424
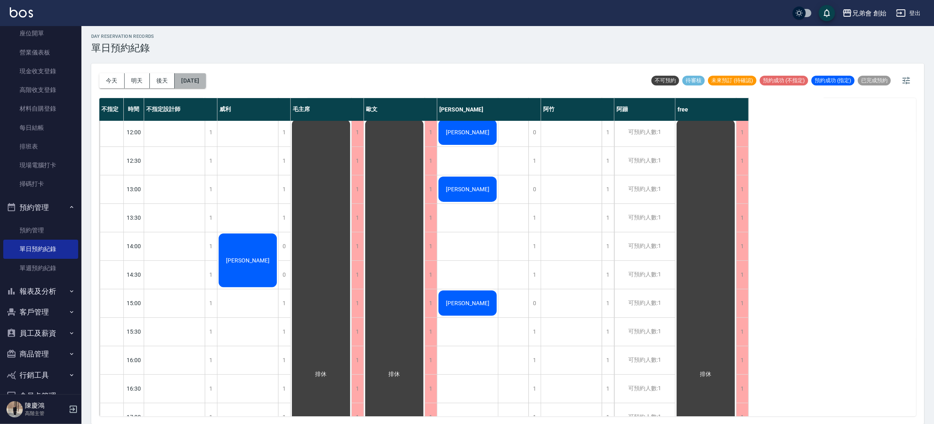
click at [188, 77] on button "2025/08/26" at bounding box center [190, 80] width 31 height 15
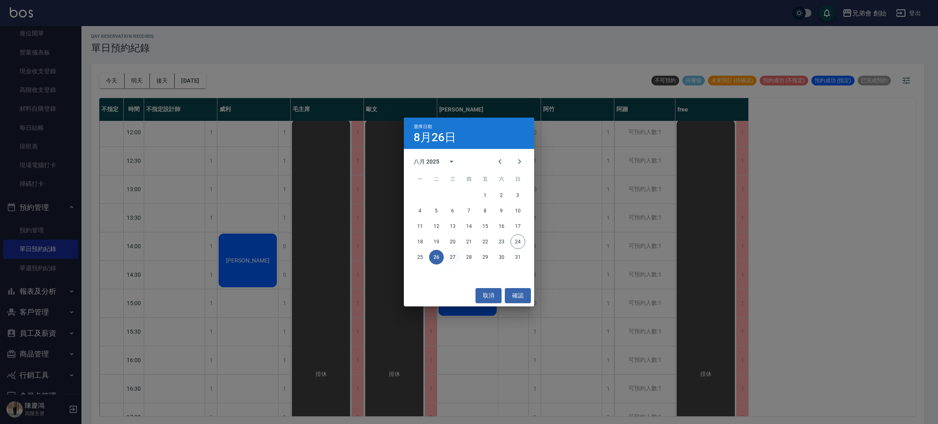
click at [452, 254] on button "27" at bounding box center [452, 257] width 15 height 15
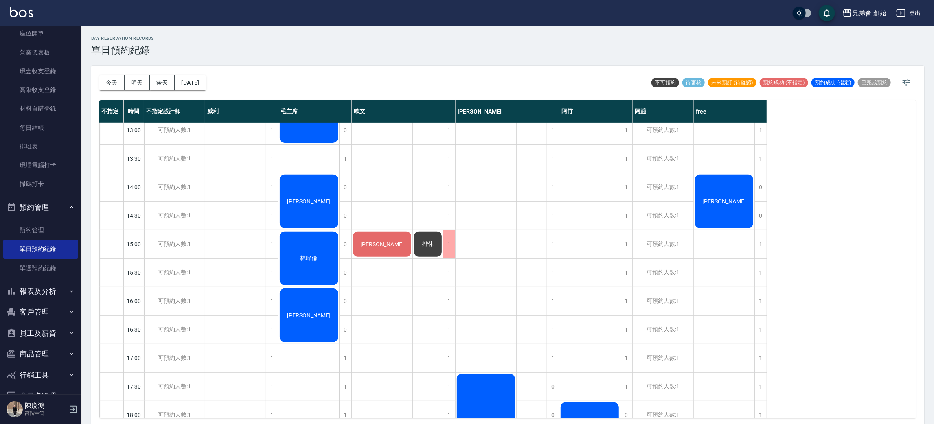
scroll to position [174, 0]
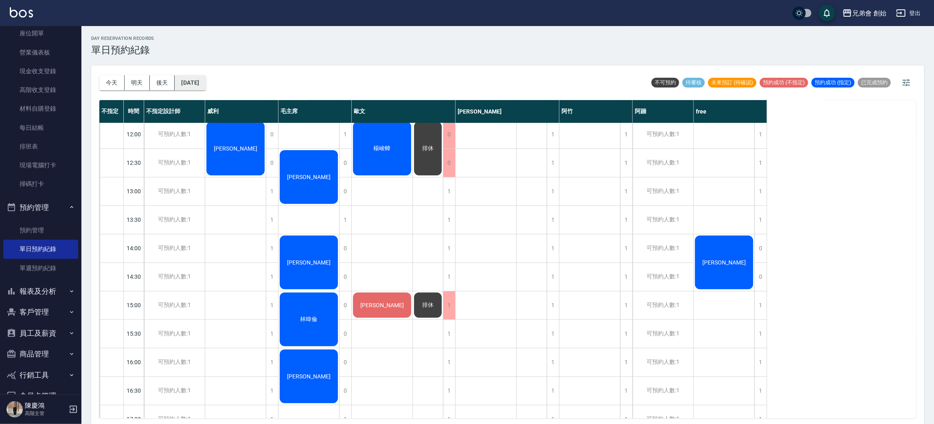
click at [206, 88] on button "2025/08/27" at bounding box center [190, 82] width 31 height 15
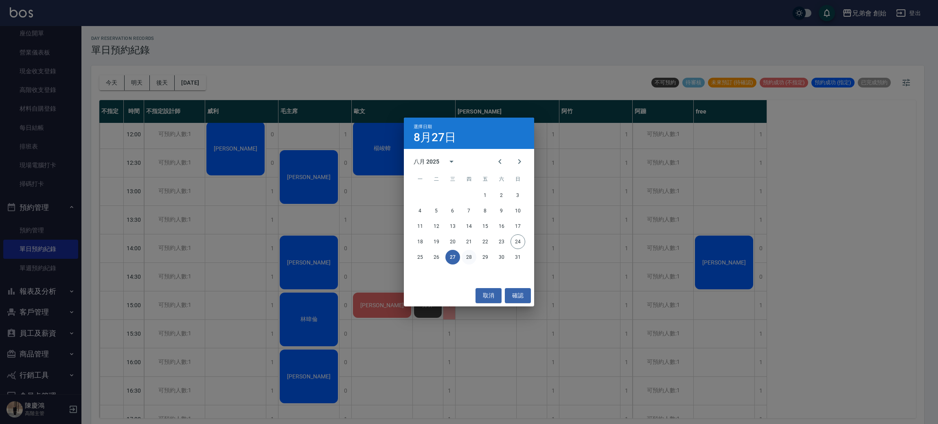
click at [465, 258] on button "28" at bounding box center [469, 257] width 15 height 15
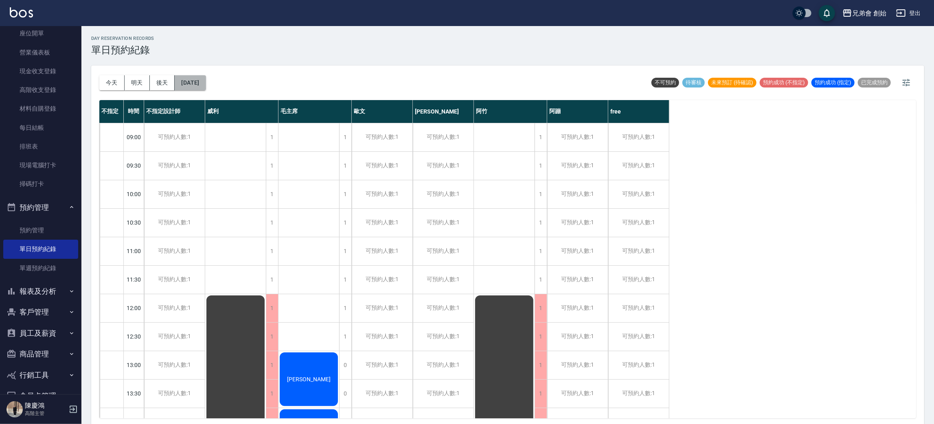
click at [197, 79] on button "2025/08/28" at bounding box center [190, 82] width 31 height 15
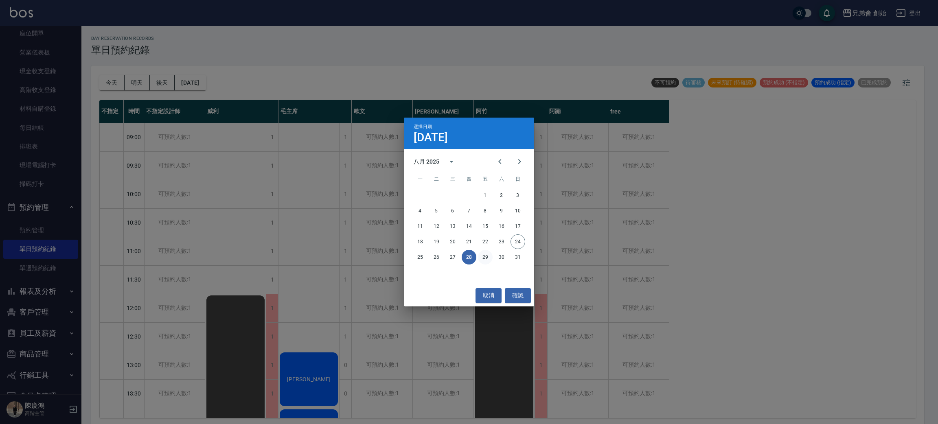
click at [484, 256] on button "29" at bounding box center [485, 257] width 15 height 15
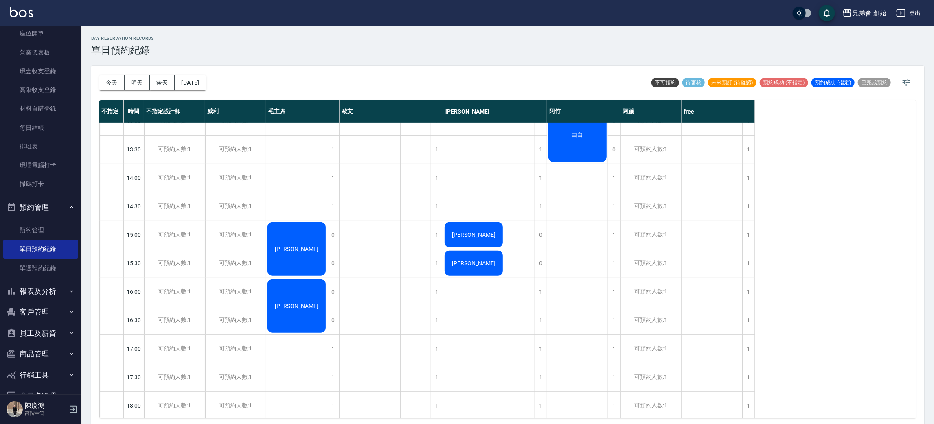
scroll to position [305, 0]
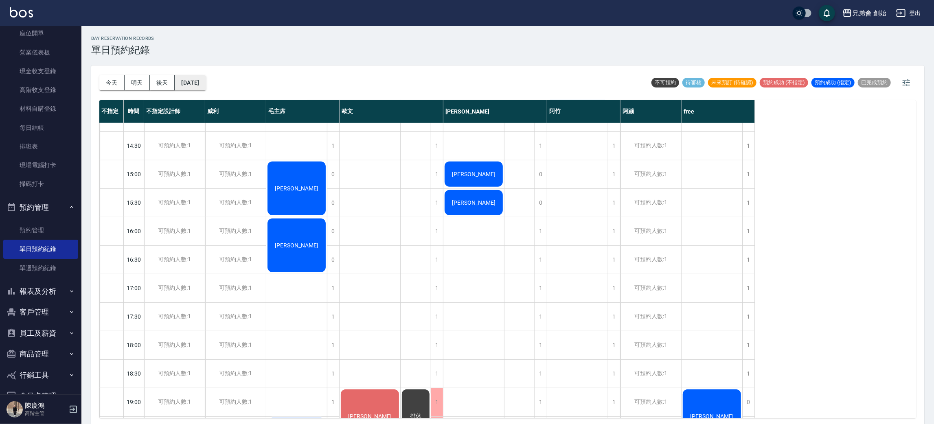
click at [195, 85] on button "2025/08/29" at bounding box center [190, 82] width 31 height 15
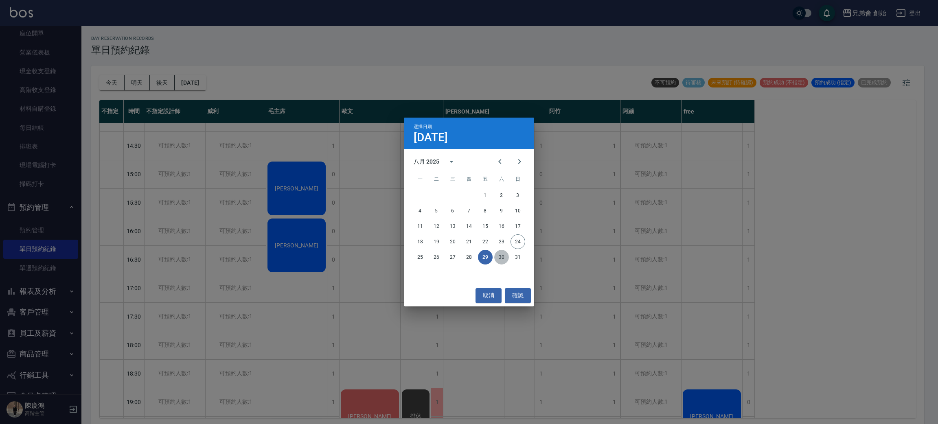
click at [502, 259] on button "30" at bounding box center [501, 257] width 15 height 15
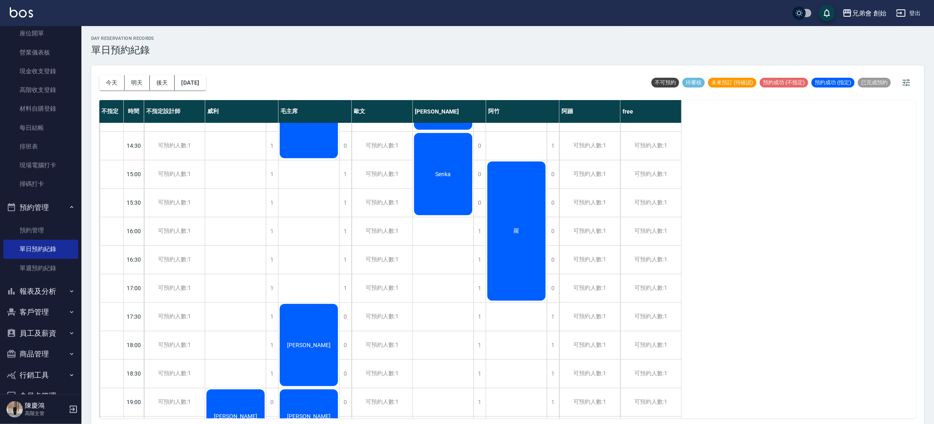
scroll to position [540, 0]
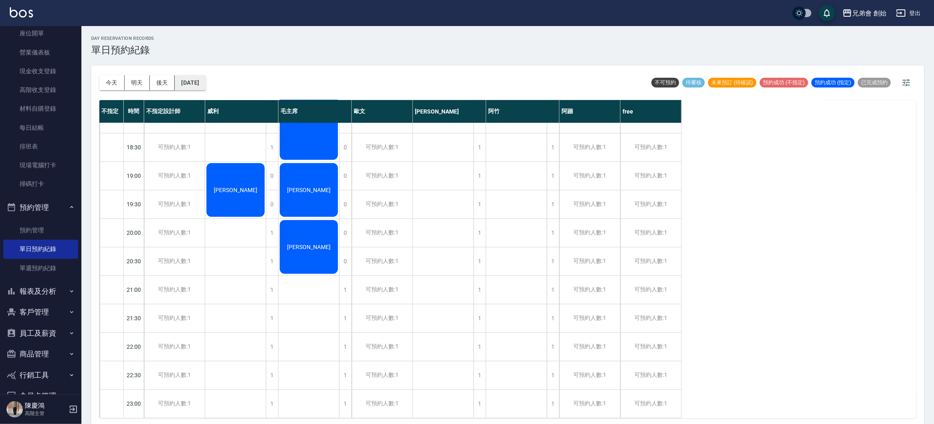
click at [196, 85] on button "2025/08/30" at bounding box center [190, 82] width 31 height 15
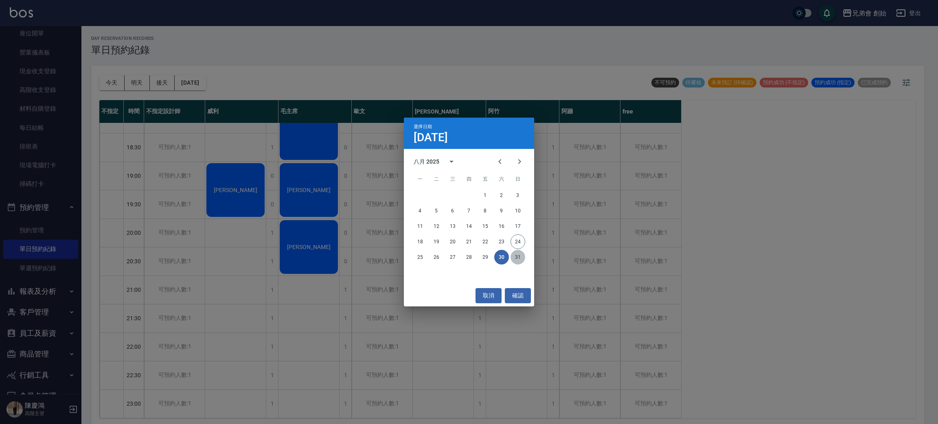
click at [523, 258] on button "31" at bounding box center [518, 257] width 15 height 15
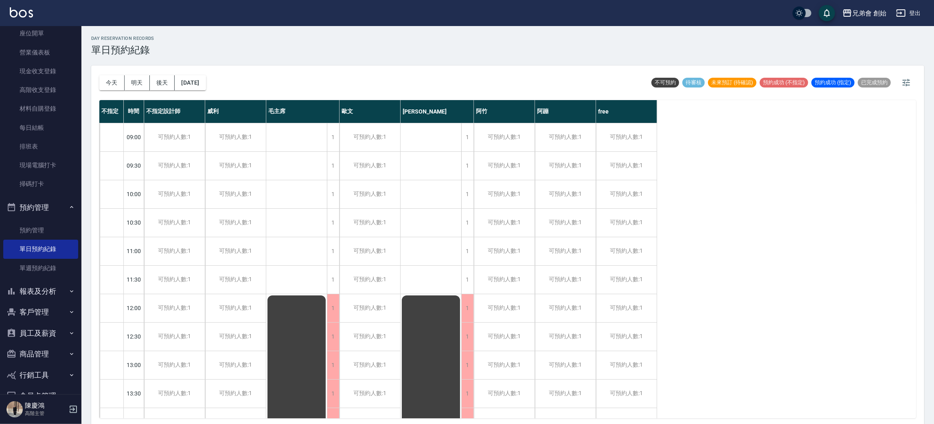
click at [197, 90] on div "今天 明天 後天 2025/08/31" at bounding box center [152, 83] width 107 height 35
click at [206, 84] on button "2025/08/31" at bounding box center [190, 82] width 31 height 15
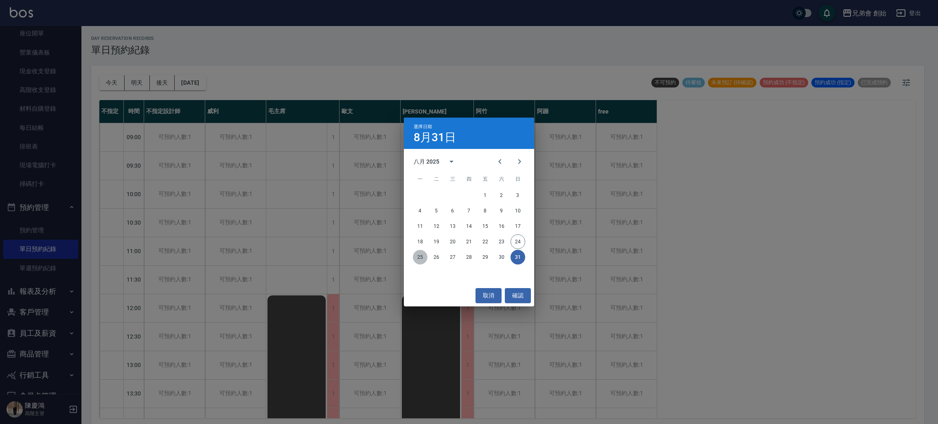
click at [421, 254] on button "25" at bounding box center [420, 257] width 15 height 15
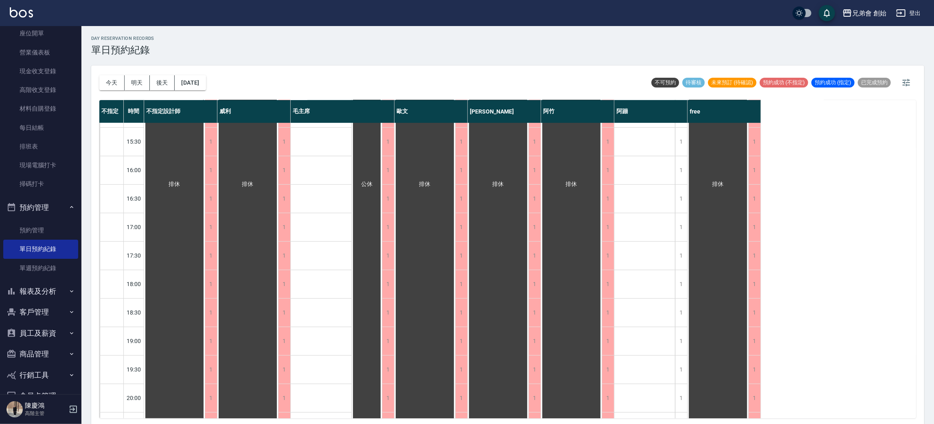
scroll to position [489, 0]
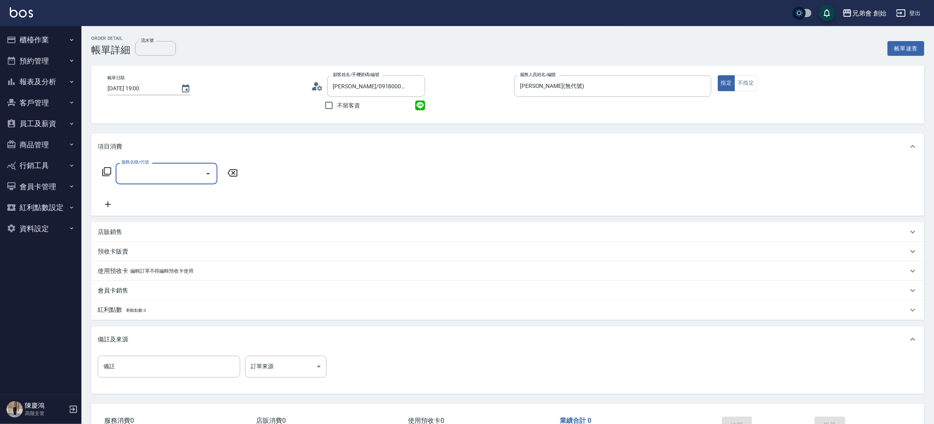
click at [149, 180] on input "服務名稱/代號" at bounding box center [160, 174] width 82 height 14
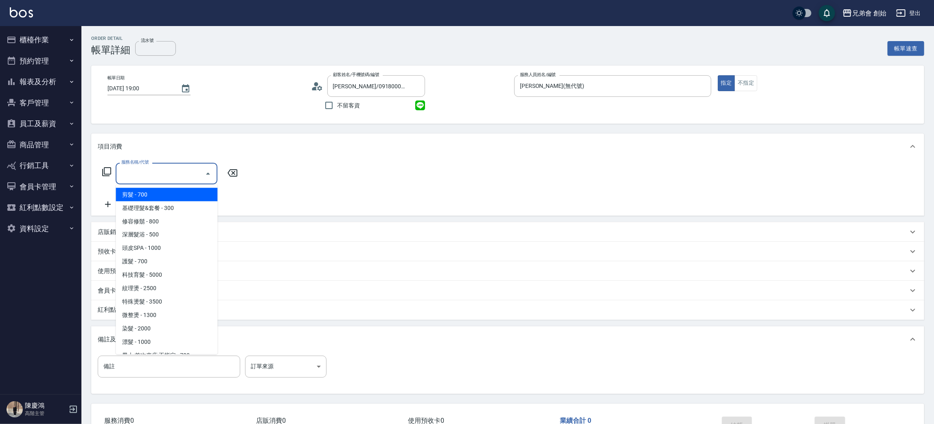
click at [157, 194] on span "剪髮 - 700" at bounding box center [167, 194] width 102 height 13
type input "剪髮(A01)"
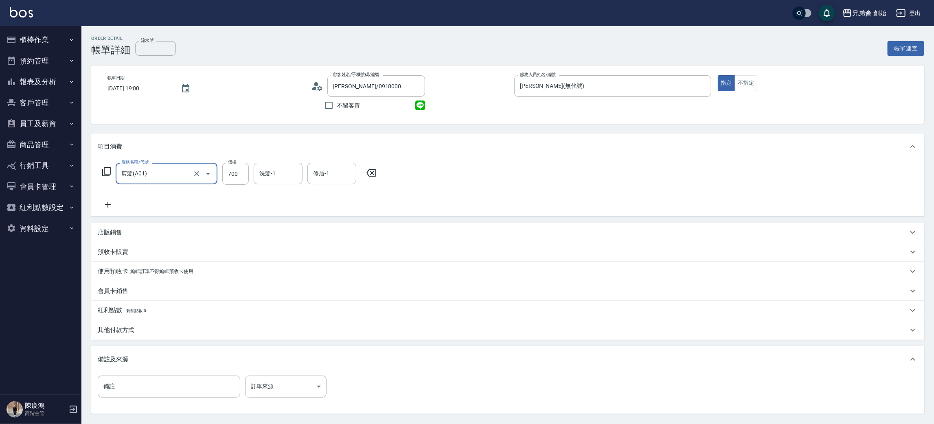
scroll to position [76, 0]
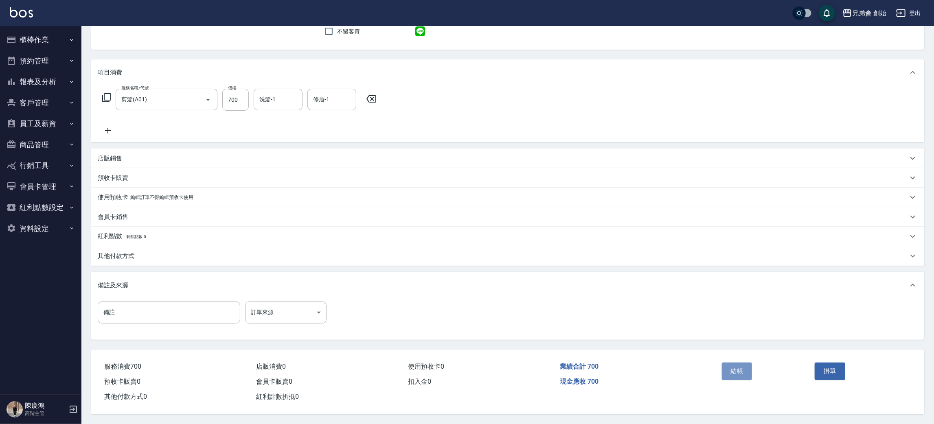
drag, startPoint x: 736, startPoint y: 373, endPoint x: 710, endPoint y: 329, distance: 50.5
click at [735, 371] on button "結帳" at bounding box center [737, 371] width 31 height 17
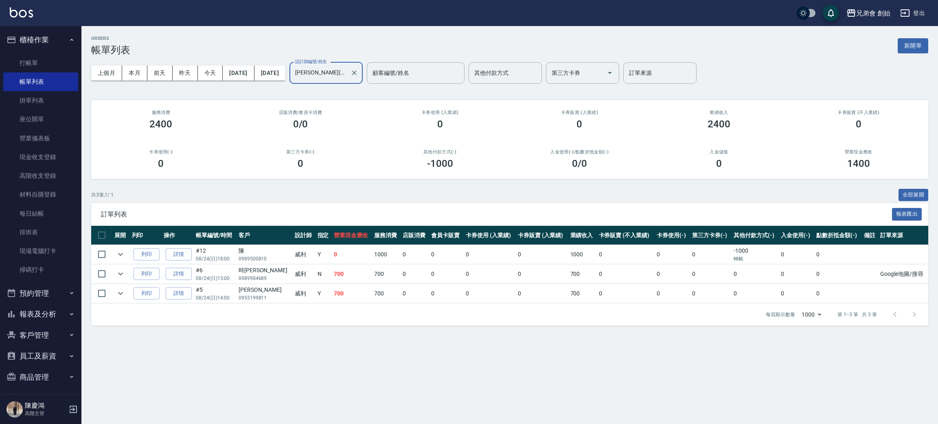
click at [347, 77] on input "[PERSON_NAME](無代號)" at bounding box center [320, 73] width 54 height 14
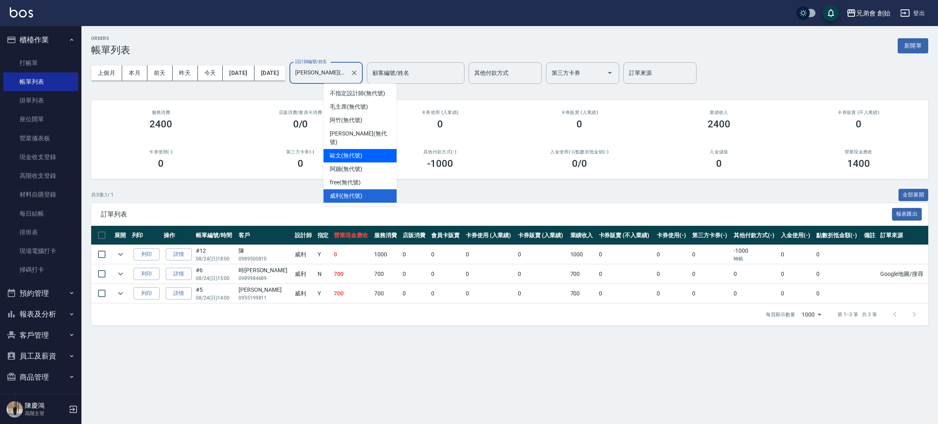
click at [376, 149] on div "歐文 (無代號)" at bounding box center [359, 155] width 73 height 13
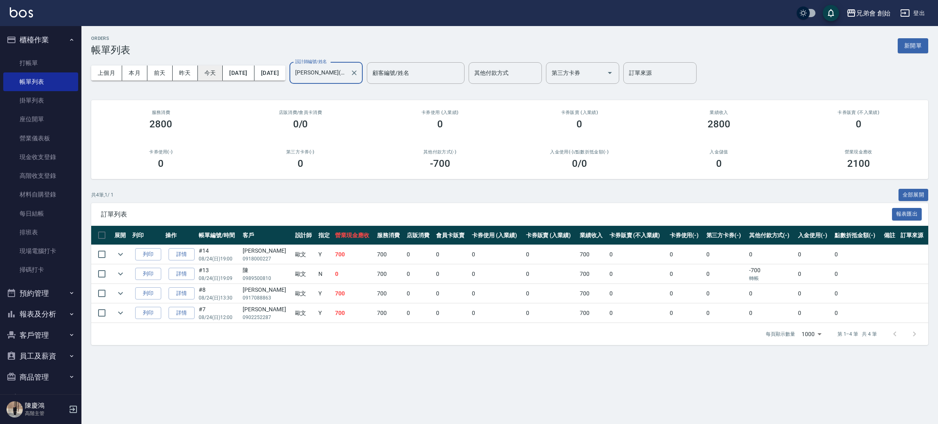
click at [220, 70] on button "今天" at bounding box center [210, 73] width 25 height 15
drag, startPoint x: 739, startPoint y: 266, endPoint x: 773, endPoint y: 281, distance: 37.2
click at [773, 281] on tr "列印 詳情 #13 08/24 (日) 19:09 陳 0989500810 歐文 N 0 700 0 0 0 0 700 0 0 0 -700 轉帳 0 0" at bounding box center [509, 274] width 837 height 19
click at [773, 281] on p "轉帳" at bounding box center [771, 278] width 45 height 7
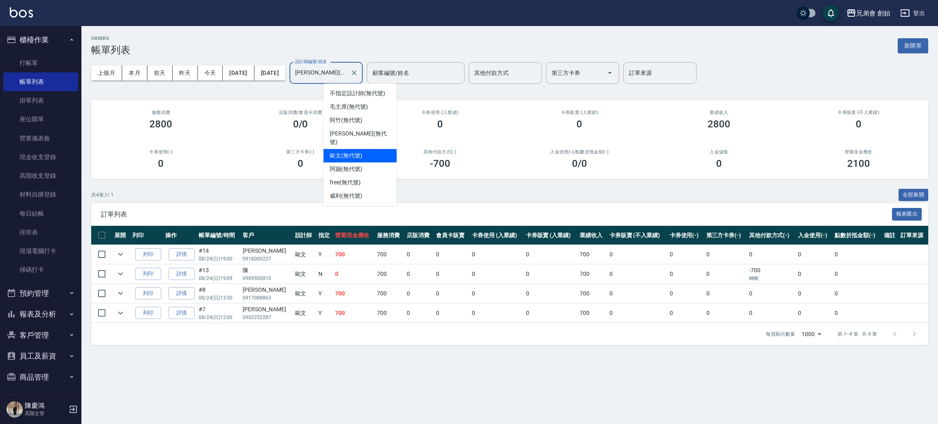
click at [347, 70] on input "[PERSON_NAME](無代號)" at bounding box center [320, 73] width 54 height 14
click at [366, 189] on div "威利 (無代號)" at bounding box center [359, 195] width 73 height 13
type input "威利(無代號)"
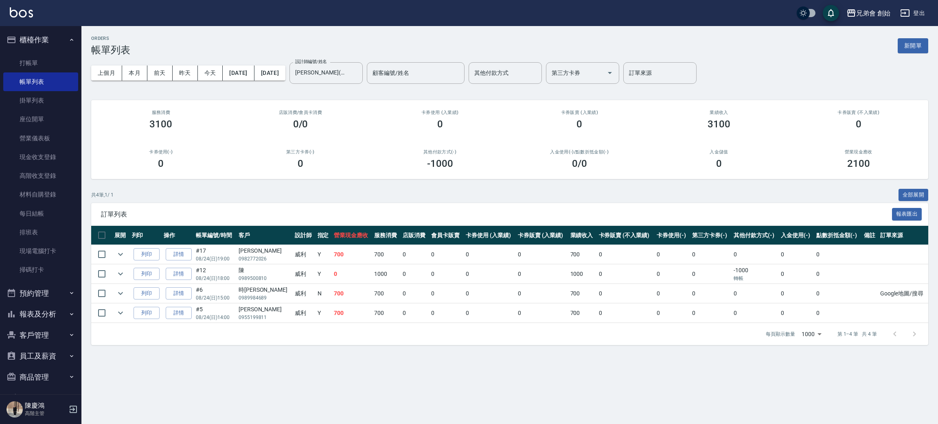
drag, startPoint x: 204, startPoint y: 38, endPoint x: 203, endPoint y: 44, distance: 5.4
click at [205, 38] on div "ORDERS 帳單列表 新開單" at bounding box center [509, 46] width 837 height 20
click at [132, 75] on button "本月" at bounding box center [134, 73] width 25 height 15
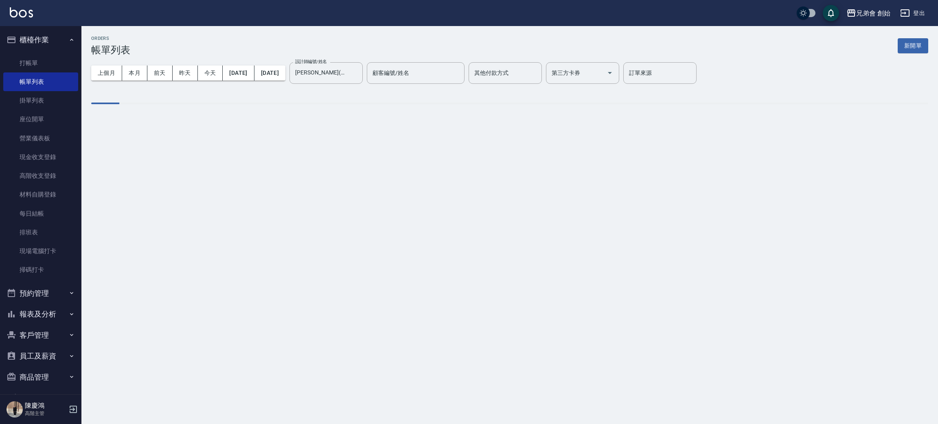
click at [241, 37] on div "ORDERS 帳單列表 新開單" at bounding box center [509, 46] width 837 height 20
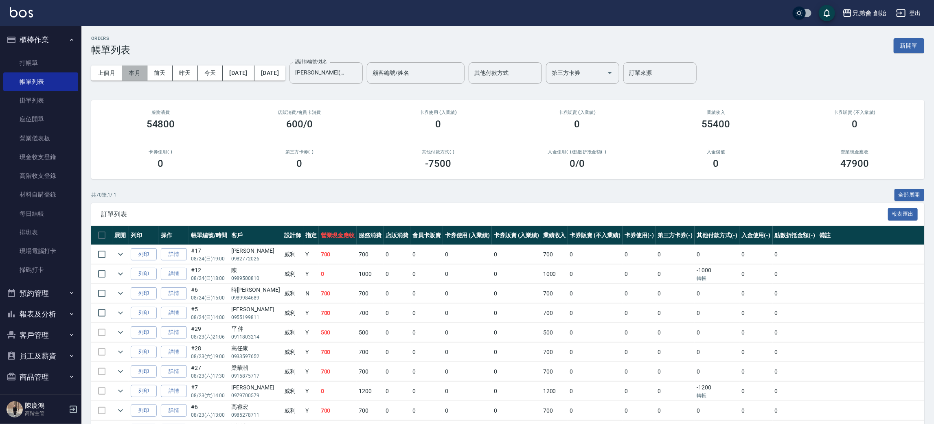
click at [138, 74] on button "本月" at bounding box center [134, 73] width 25 height 15
click at [266, 48] on div "ORDERS 帳單列表 新開單" at bounding box center [507, 46] width 833 height 20
click at [301, 45] on div "ORDERS 帳單列表 新開單" at bounding box center [507, 46] width 833 height 20
click at [272, 48] on div "ORDERS 帳單列表 新開單" at bounding box center [507, 46] width 833 height 20
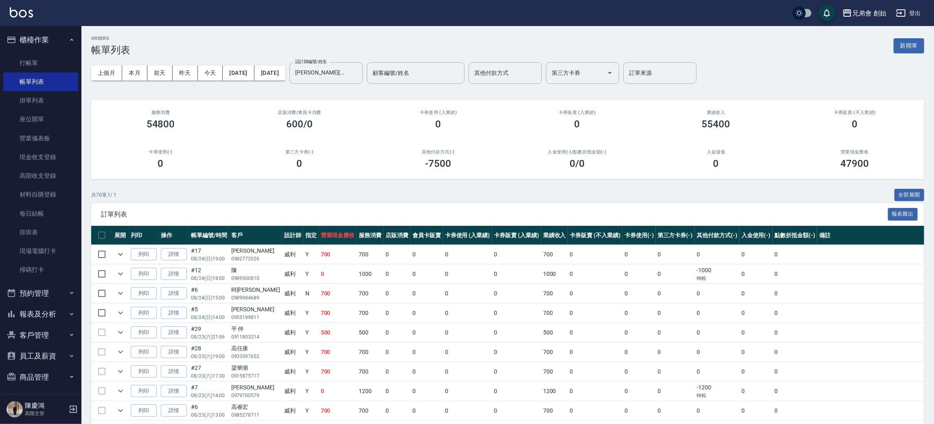
click at [221, 72] on button "今天" at bounding box center [210, 73] width 25 height 15
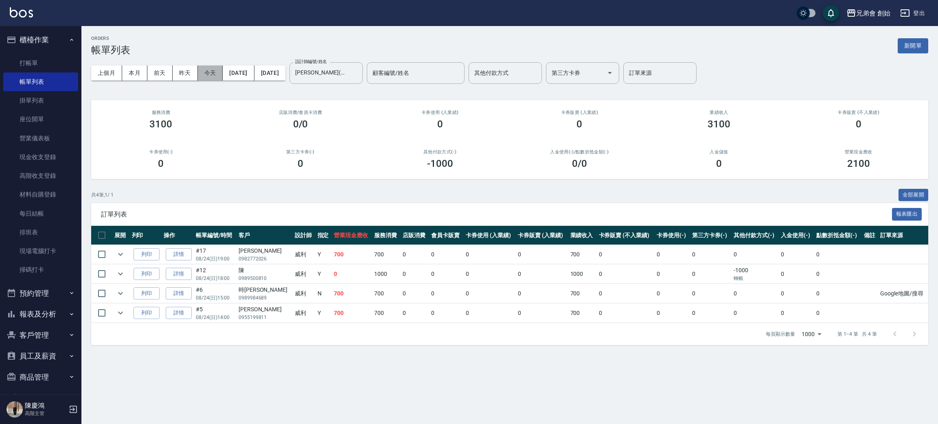
click at [215, 68] on button "今天" at bounding box center [210, 73] width 25 height 15
click at [358, 73] on icon "Clear" at bounding box center [354, 73] width 8 height 8
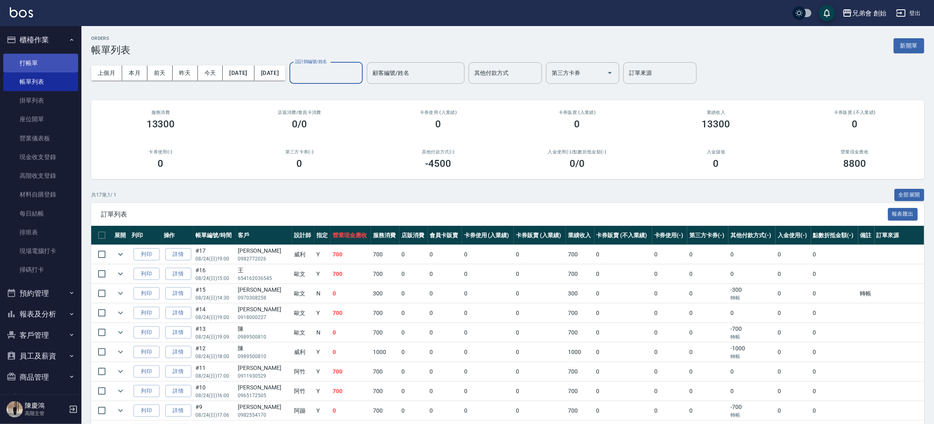
drag, startPoint x: 52, startPoint y: 61, endPoint x: 48, endPoint y: 67, distance: 6.9
click at [51, 60] on link "打帳單" at bounding box center [40, 63] width 75 height 19
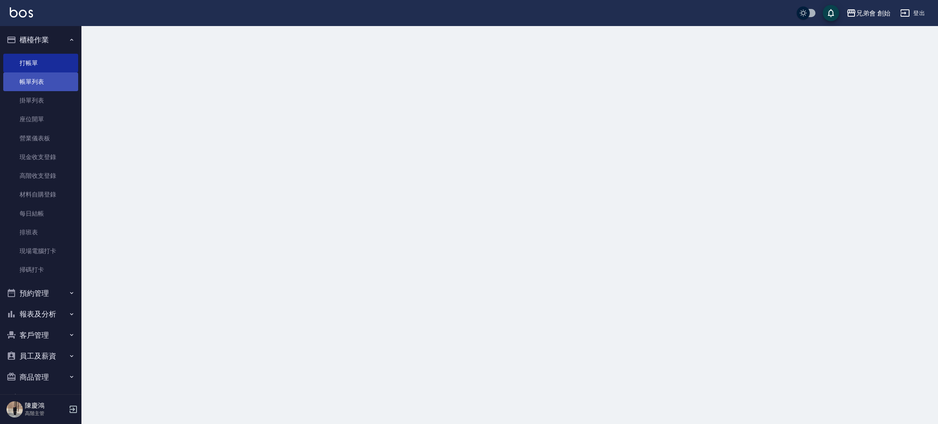
click at [46, 79] on link "帳單列表" at bounding box center [40, 81] width 75 height 19
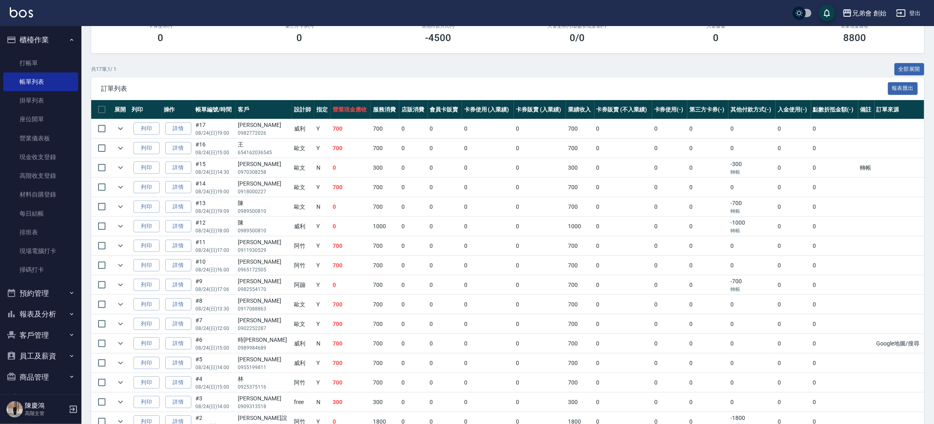
scroll to position [187, 0]
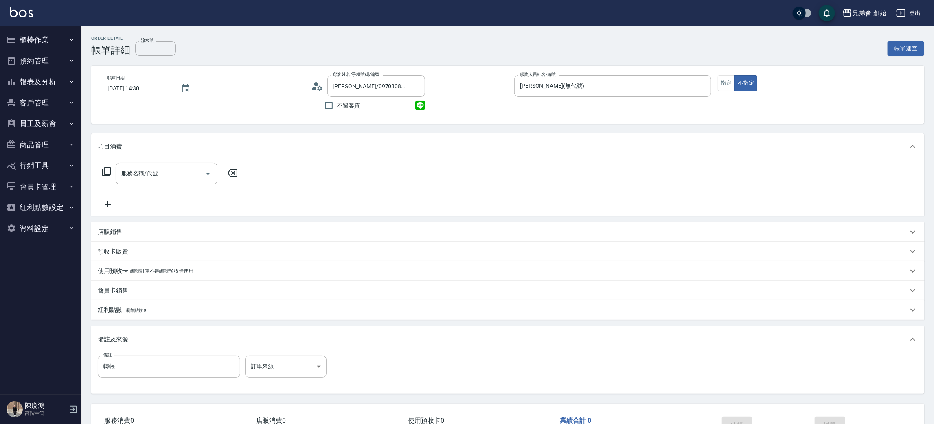
click at [167, 186] on div "服務名稱/代號 服務名稱/代號" at bounding box center [170, 186] width 145 height 46
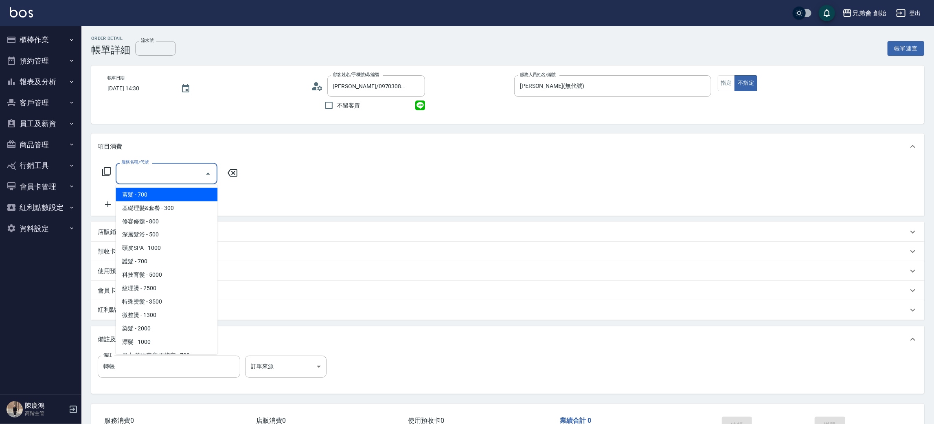
click at [175, 168] on input "服務名稱/代號" at bounding box center [160, 174] width 82 height 14
click at [184, 209] on span "基礎理髮&套餐 - 300" at bounding box center [167, 208] width 102 height 13
type input "基礎理髮&套餐(A02)"
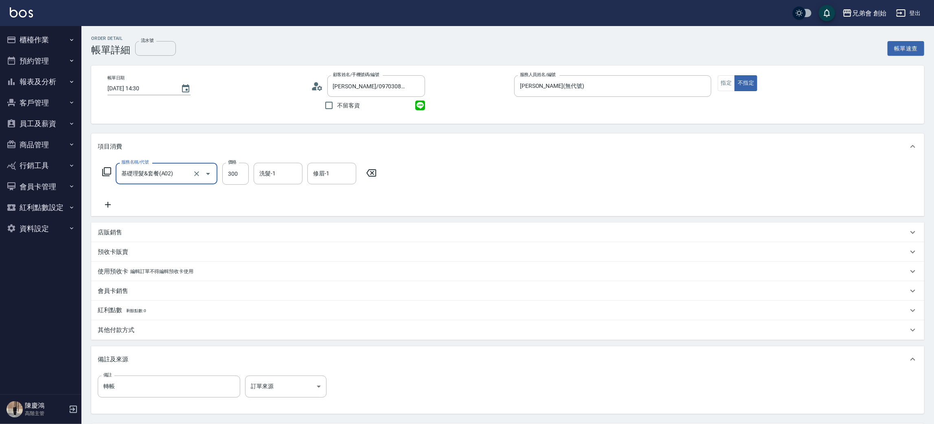
click at [138, 331] on div "其他付款方式" at bounding box center [503, 330] width 810 height 9
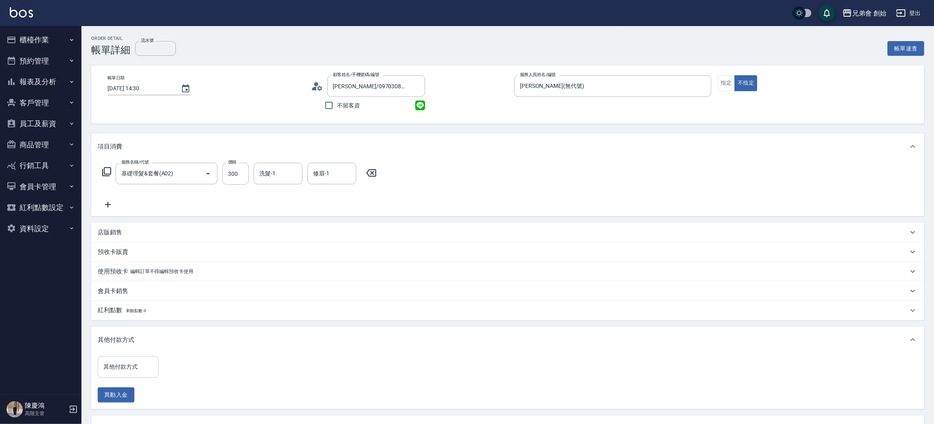
click at [127, 363] on input "其他付款方式" at bounding box center [128, 367] width 54 height 14
click at [139, 319] on span "轉帳" at bounding box center [128, 319] width 61 height 13
type input "轉帳"
click at [202, 365] on input "0" at bounding box center [194, 367] width 61 height 22
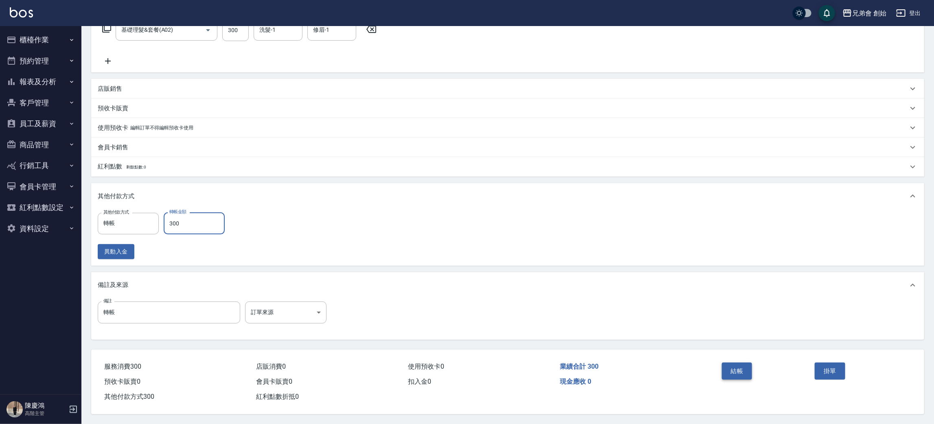
type input "300"
click at [748, 363] on button "結帳" at bounding box center [737, 371] width 31 height 17
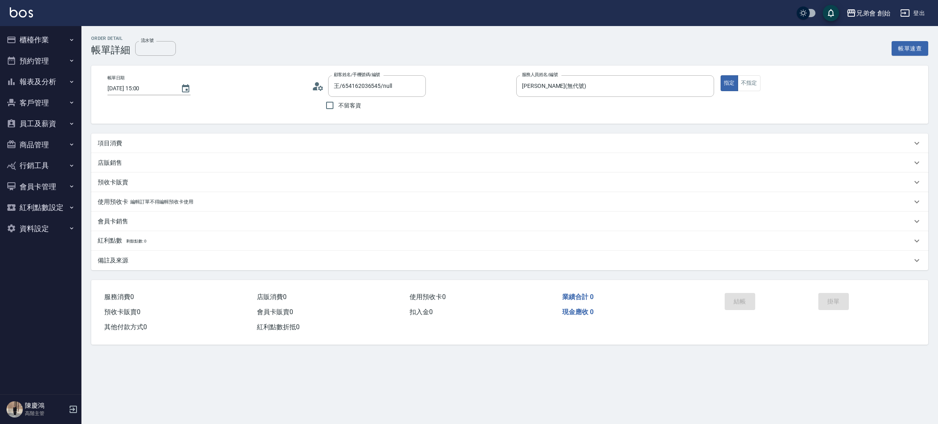
click at [119, 138] on div "項目消費" at bounding box center [509, 144] width 837 height 20
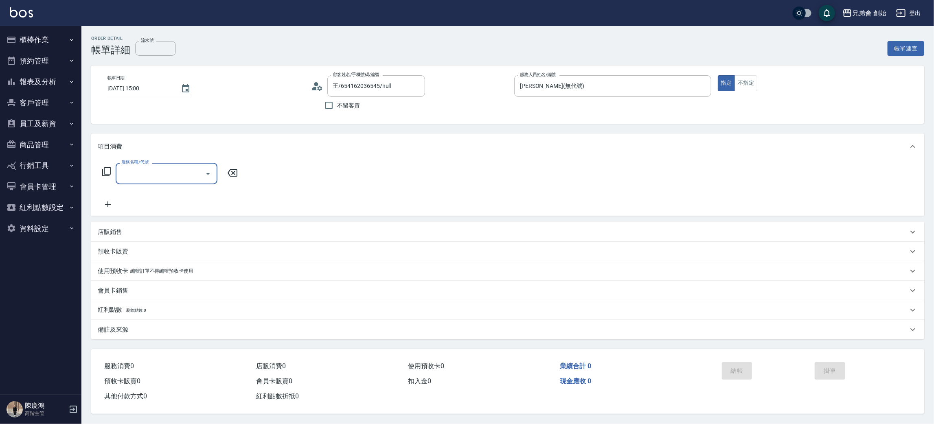
click at [157, 170] on input "服務名稱/代號" at bounding box center [160, 174] width 82 height 14
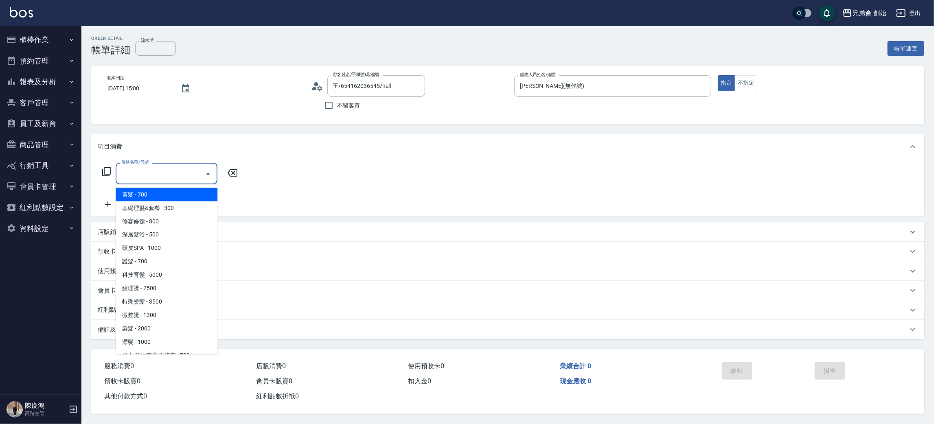
click at [167, 193] on span "剪髮 - 700" at bounding box center [167, 194] width 102 height 13
type input "剪髮(A01)"
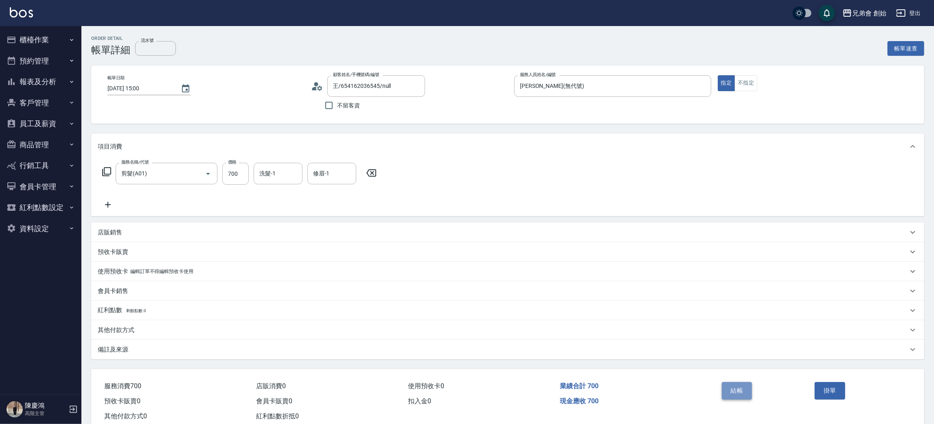
click at [741, 389] on button "結帳" at bounding box center [737, 390] width 31 height 17
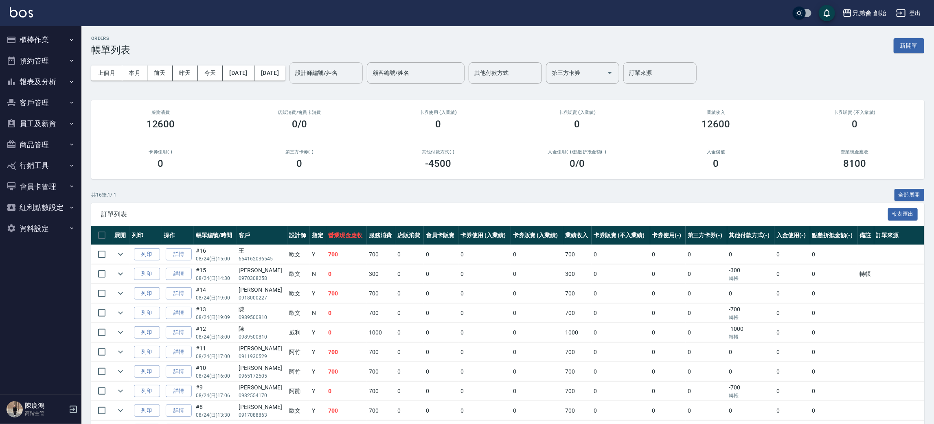
click at [359, 74] on input "設計師編號/姓名" at bounding box center [326, 73] width 66 height 14
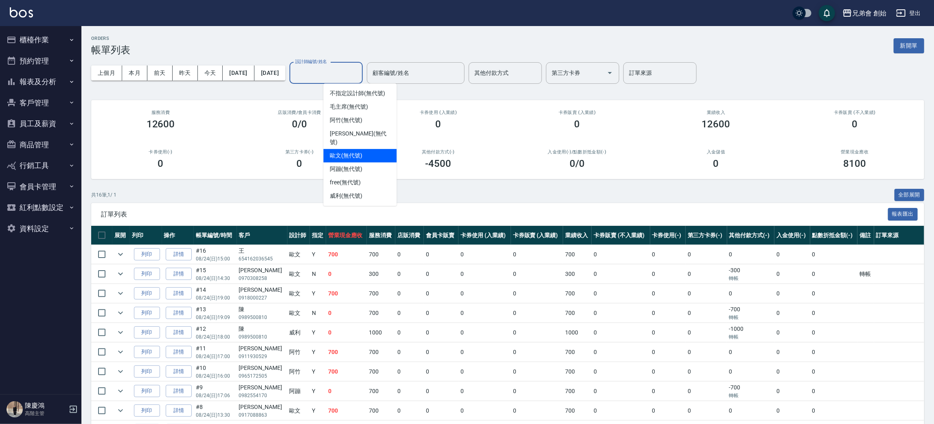
click at [370, 149] on div "[PERSON_NAME](無代號)" at bounding box center [359, 155] width 73 height 13
type input "[PERSON_NAME](無代號)"
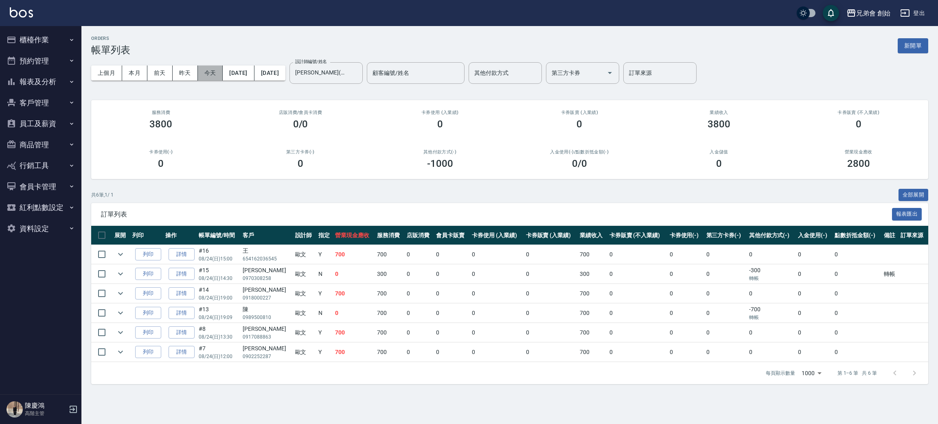
click at [217, 77] on button "今天" at bounding box center [210, 73] width 25 height 15
drag, startPoint x: 739, startPoint y: 313, endPoint x: 761, endPoint y: 313, distance: 22.0
click at [761, 313] on tr "列印 詳情 #13 08/24 (日) 19:09 陳 0989500810 歐文 N 0 700 0 0 0 0 700 0 0 0 -700 轉帳 0 0" at bounding box center [509, 313] width 837 height 19
click at [783, 309] on td "-700 轉帳" at bounding box center [771, 313] width 49 height 19
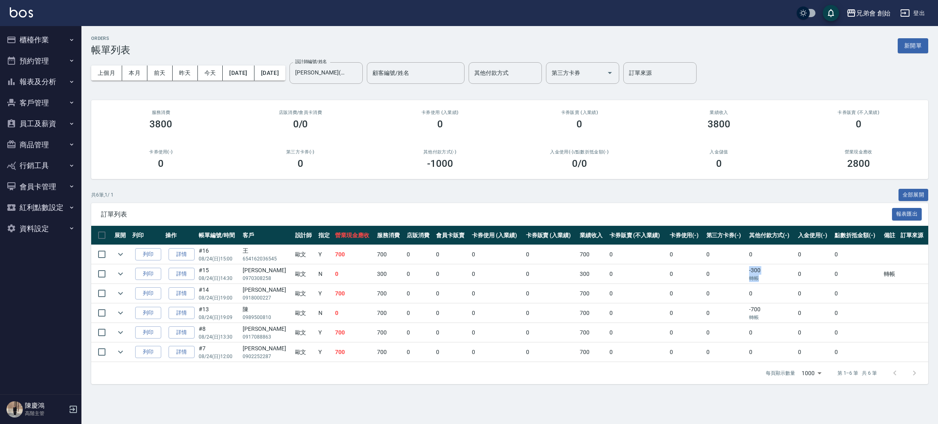
drag, startPoint x: 742, startPoint y: 277, endPoint x: 773, endPoint y: 282, distance: 31.8
click at [773, 282] on tr "列印 詳情 #15 08/24 (日) 14:30 林光榮 0970308258 歐文 N 0 300 0 0 0 0 300 0 0 0 -300 轉帳 0…" at bounding box center [509, 274] width 837 height 19
click at [853, 278] on td "0" at bounding box center [857, 274] width 49 height 19
drag, startPoint x: 883, startPoint y: 270, endPoint x: 913, endPoint y: 280, distance: 32.5
click at [913, 280] on tr "列印 詳情 #15 08/24 (日) 14:30 林光榮 0970308258 歐文 N 0 300 0 0 0 0 300 0 0 0 -300 轉帳 0…" at bounding box center [509, 274] width 837 height 19
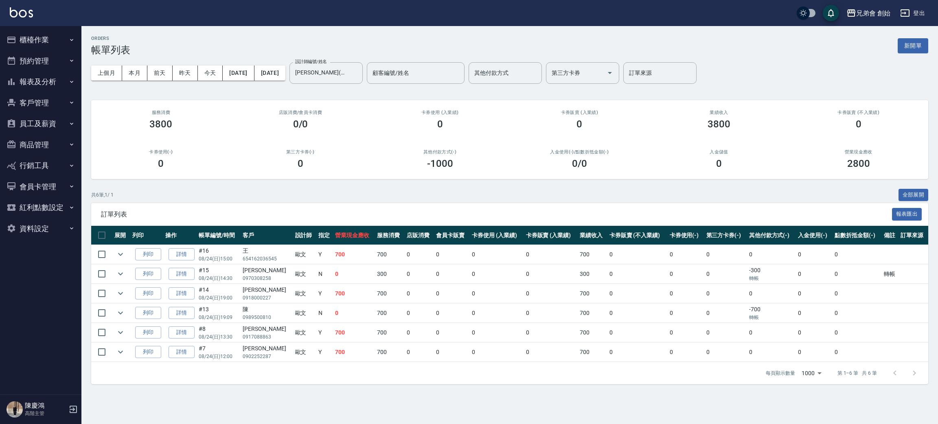
click at [913, 291] on td at bounding box center [913, 293] width 30 height 19
drag, startPoint x: 737, startPoint y: 310, endPoint x: 761, endPoint y: 316, distance: 24.7
click at [761, 316] on tr "列印 詳情 #13 08/24 (日) 19:09 陳 0989500810 歐文 N 0 700 0 0 0 0 700 0 0 0 -700 轉帳 0 0" at bounding box center [509, 313] width 837 height 19
click at [761, 316] on p "轉帳" at bounding box center [771, 317] width 45 height 7
click at [126, 70] on button "本月" at bounding box center [134, 73] width 25 height 15
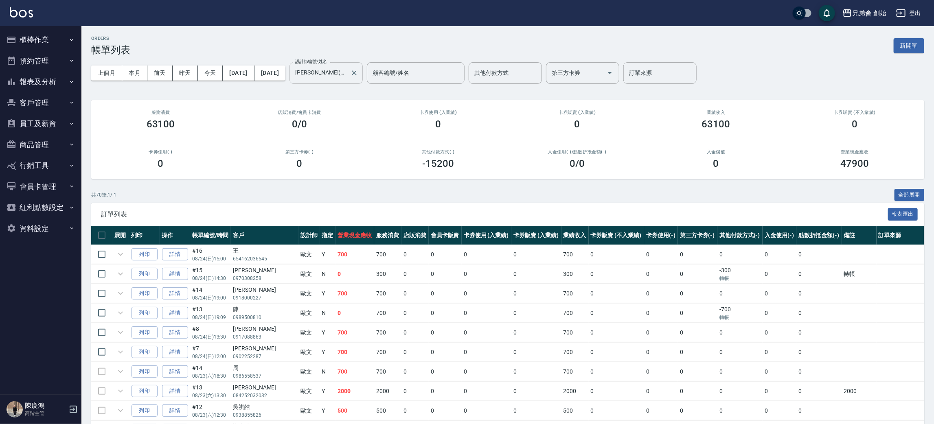
click at [342, 77] on input "歐文(無代號)" at bounding box center [320, 73] width 54 height 14
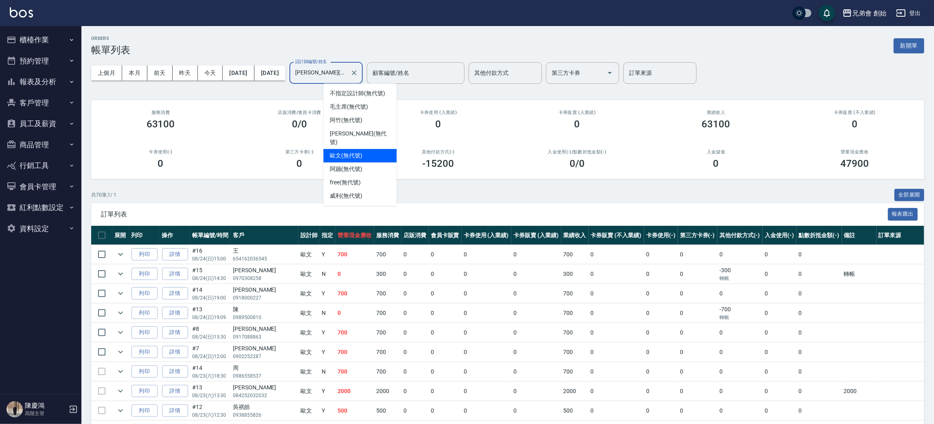
click at [240, 123] on div "0/0" at bounding box center [299, 123] width 119 height 11
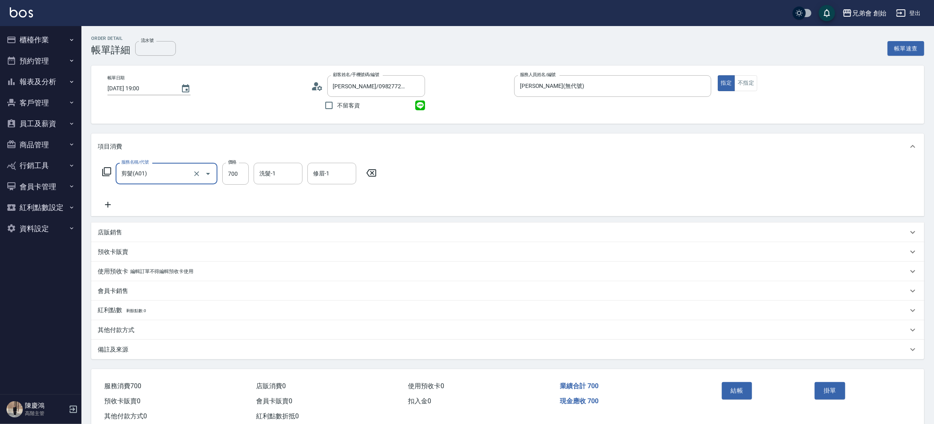
click at [650, 185] on div "服務名稱/代號 剪髮(A01) 服務名稱/代號 價格 700 價格 洗髮-1 洗髮-1 修眉-1 修眉-1" at bounding box center [507, 188] width 833 height 57
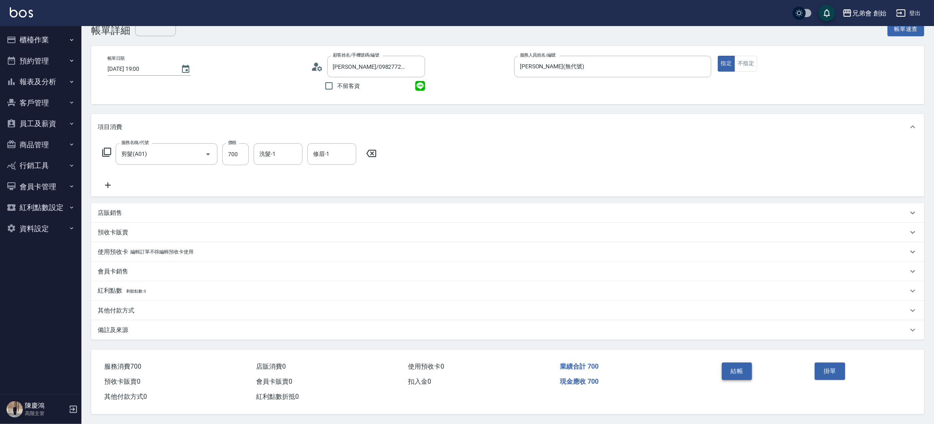
click at [745, 368] on button "結帳" at bounding box center [737, 371] width 31 height 17
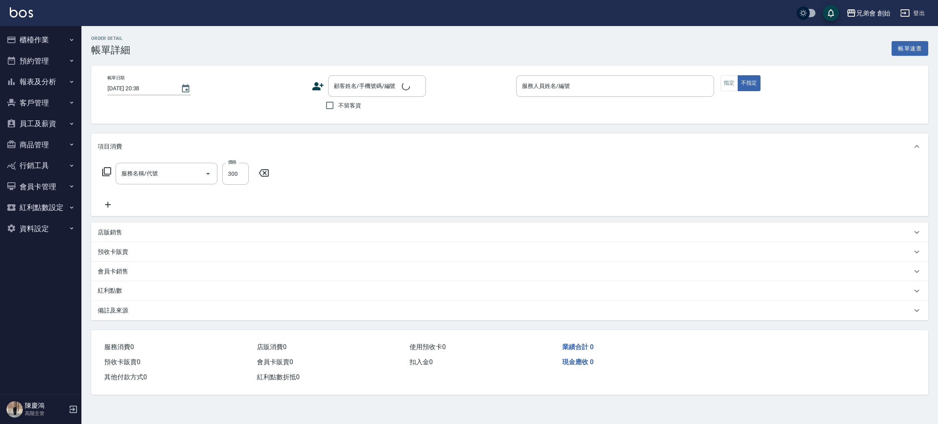
type input "[DATE] 14:00"
type input "free(無代號)"
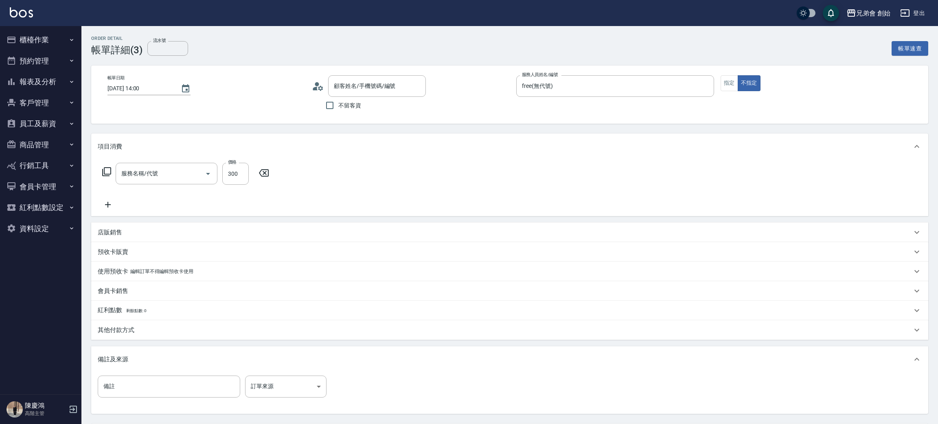
type input "剪髮(A01)"
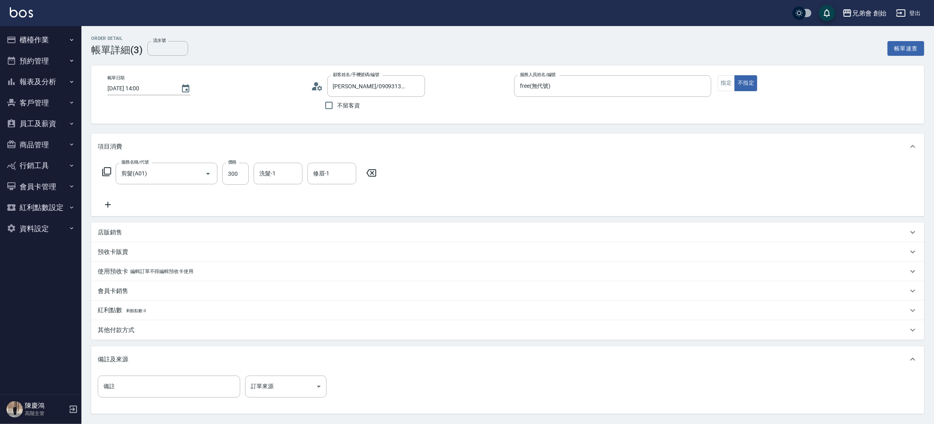
type input "[PERSON_NAME]/0909313518/null"
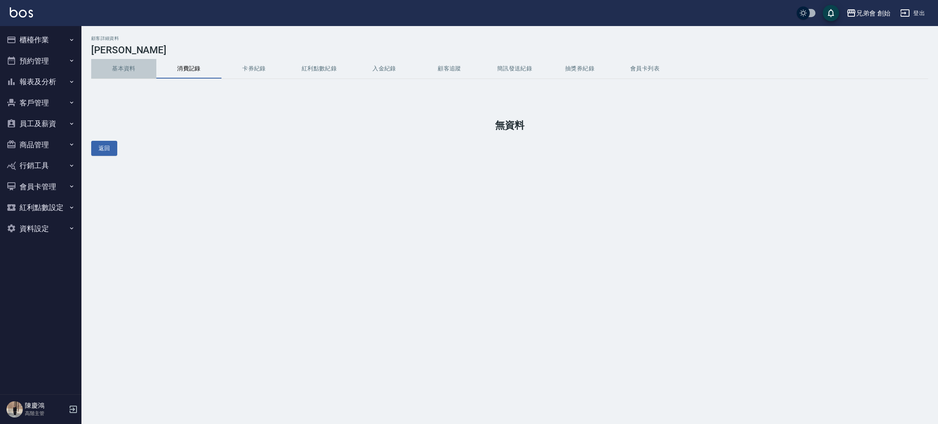
click at [114, 70] on button "基本資料" at bounding box center [123, 69] width 65 height 20
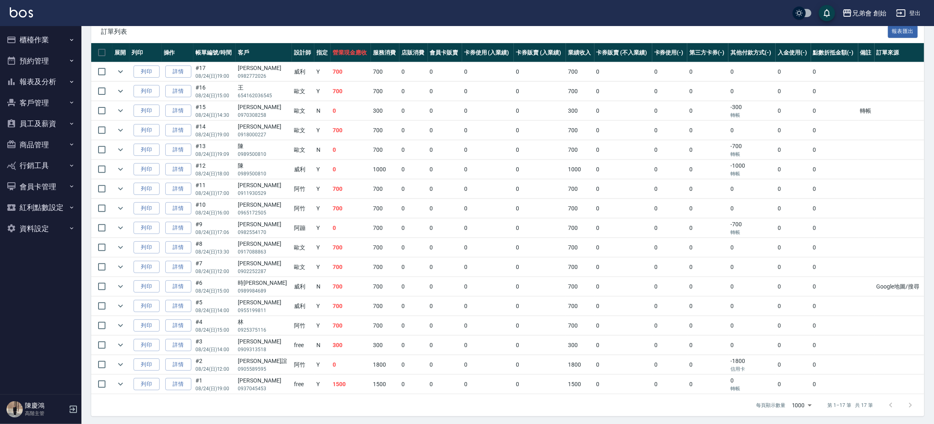
scroll to position [187, 0]
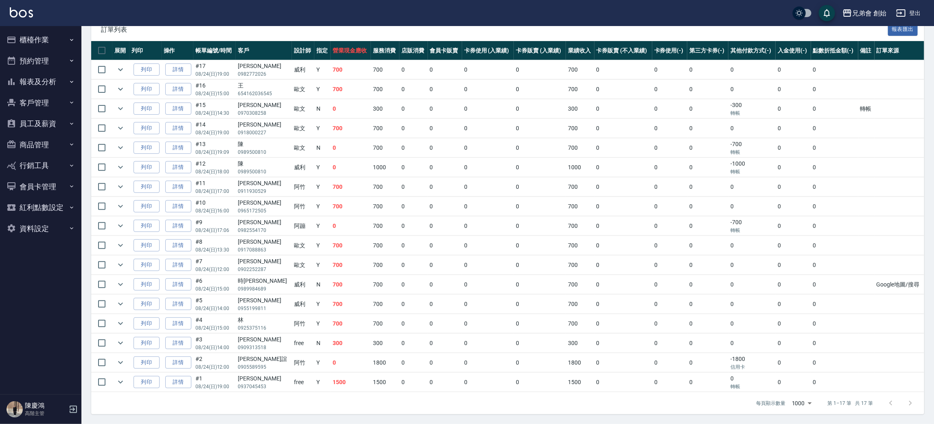
drag, startPoint x: 184, startPoint y: 386, endPoint x: 190, endPoint y: 384, distance: 6.2
click at [184, 386] on link "詳情" at bounding box center [178, 382] width 26 height 13
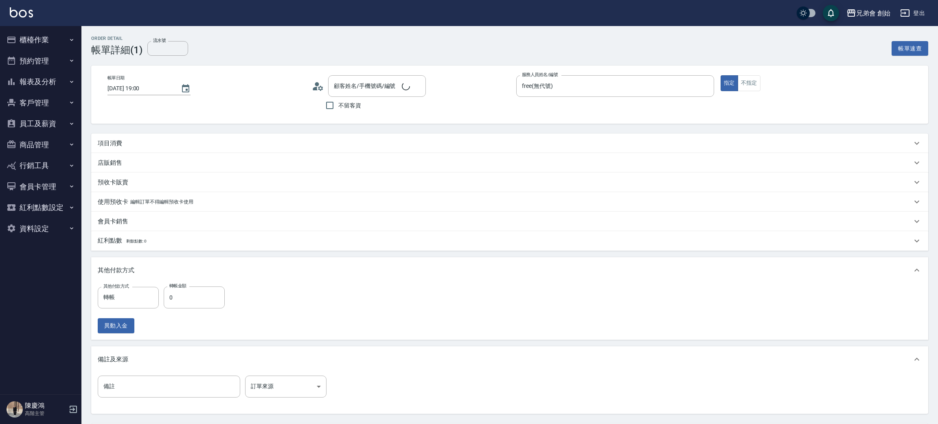
type input "2025/08/24 19:00"
type input "free(無代號)"
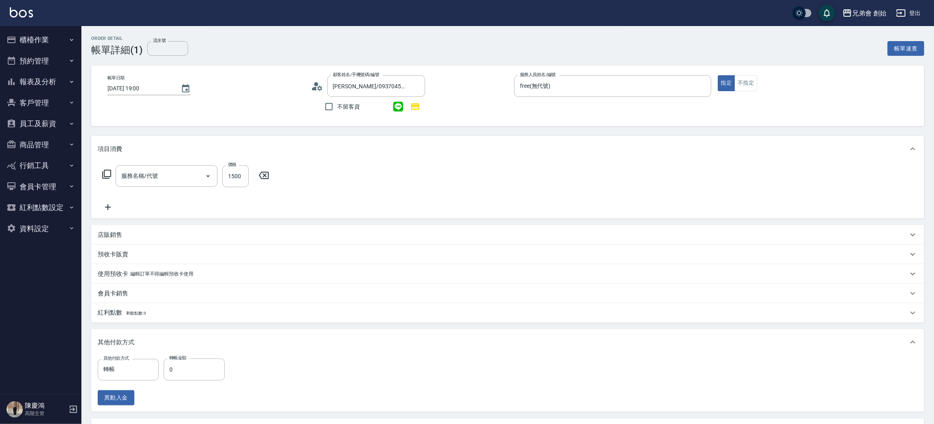
type input "Jerry/0937045453/null"
type input "特殊燙髮(D02)"
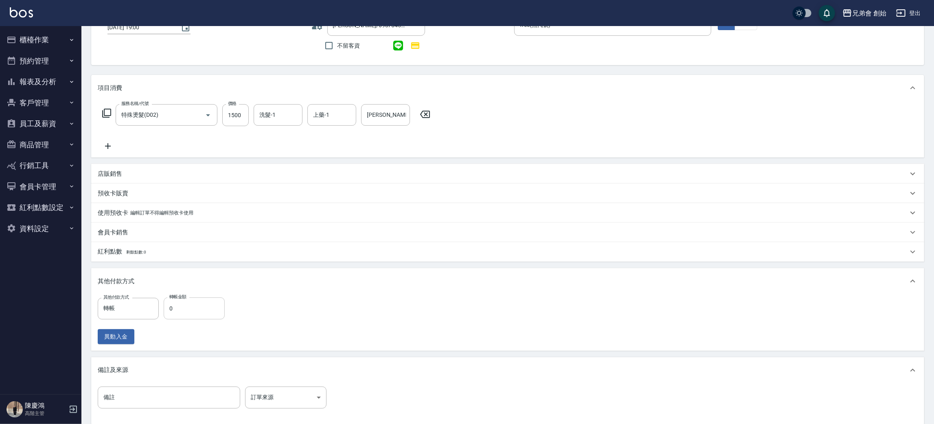
click at [189, 310] on input "0" at bounding box center [194, 309] width 61 height 22
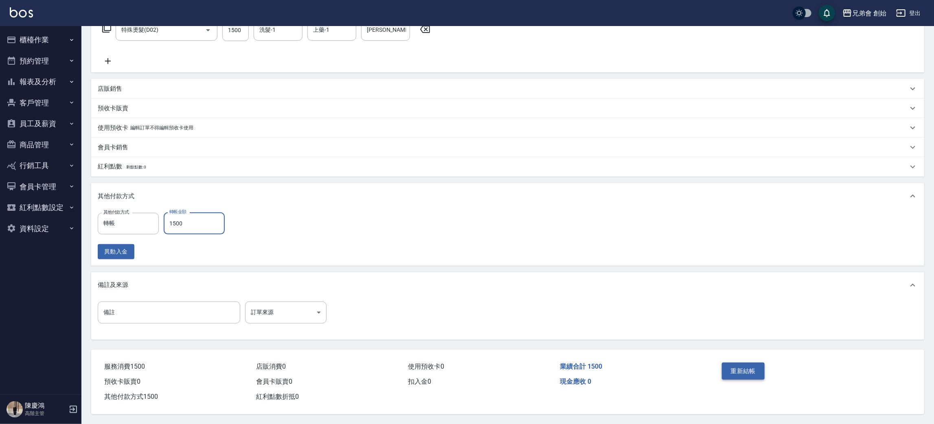
type input "1500"
click at [747, 370] on button "重新結帳" at bounding box center [743, 371] width 43 height 17
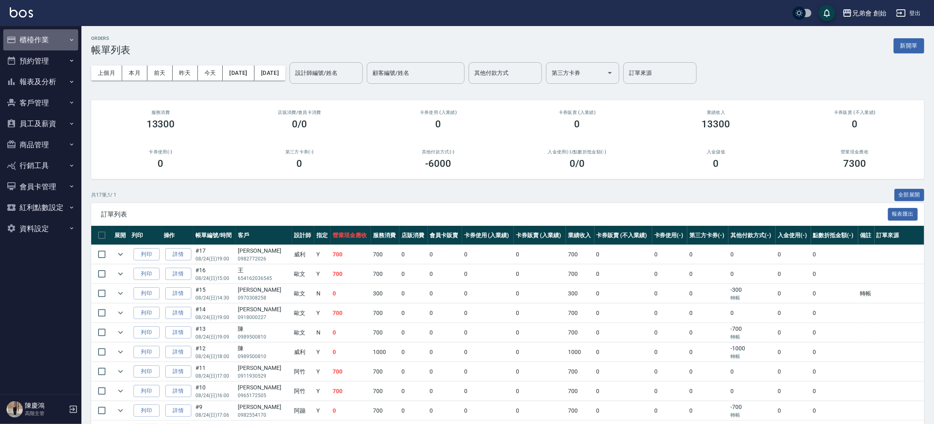
click at [65, 39] on button "櫃檯作業" at bounding box center [40, 39] width 75 height 21
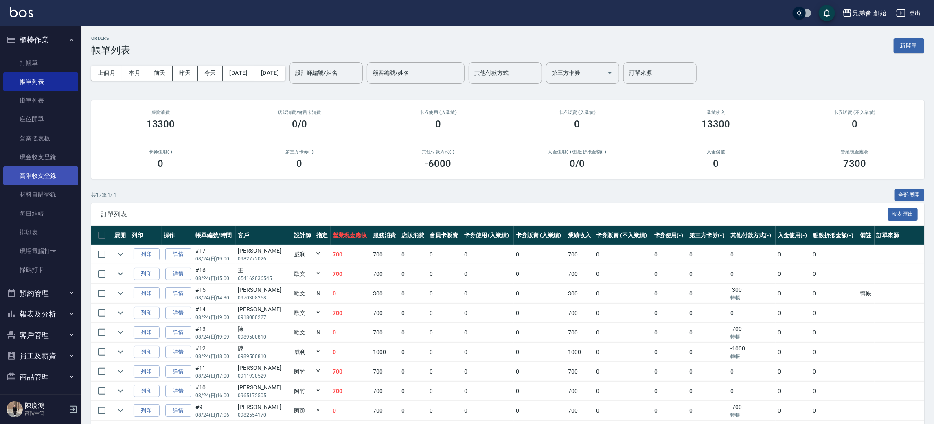
click at [55, 174] on link "高階收支登錄" at bounding box center [40, 176] width 75 height 19
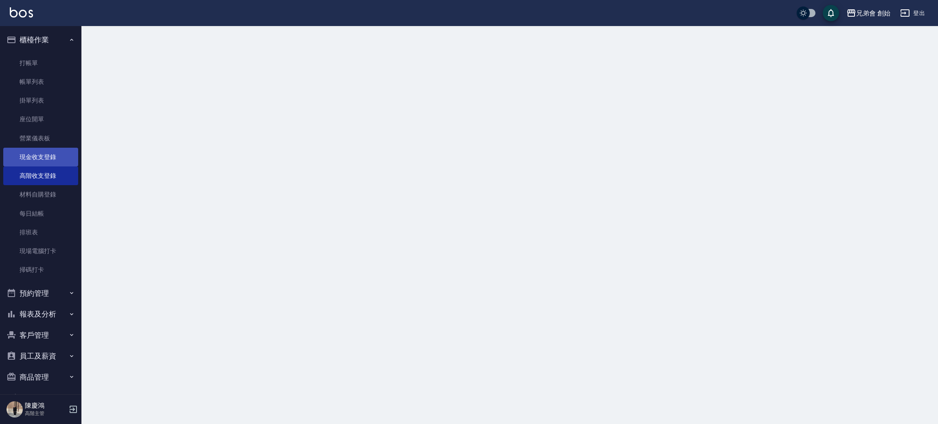
click at [53, 156] on link "現金收支登錄" at bounding box center [40, 157] width 75 height 19
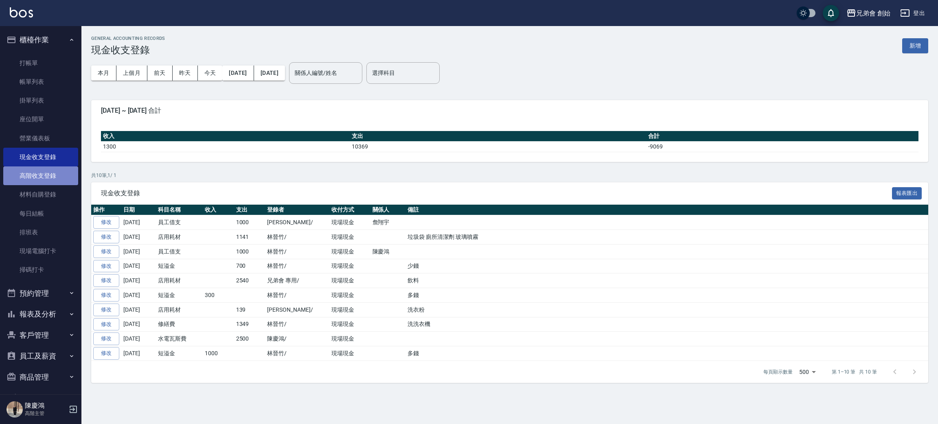
click at [52, 170] on link "高階收支登錄" at bounding box center [40, 176] width 75 height 19
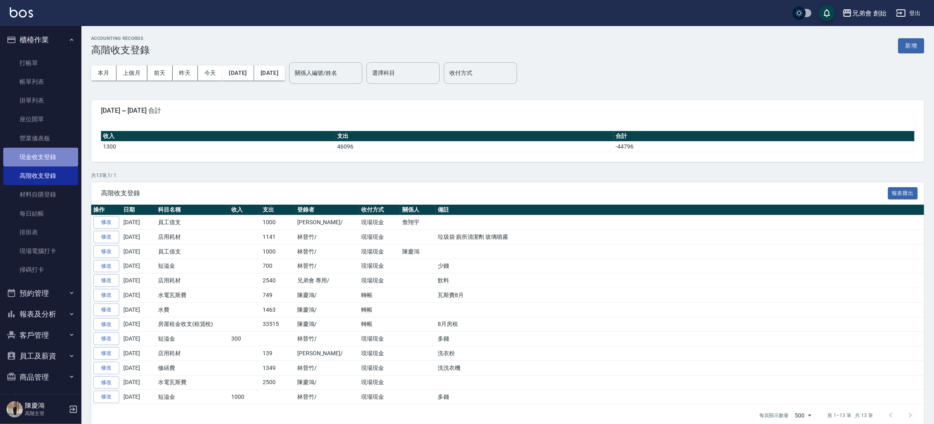
click at [52, 150] on link "現金收支登錄" at bounding box center [40, 157] width 75 height 19
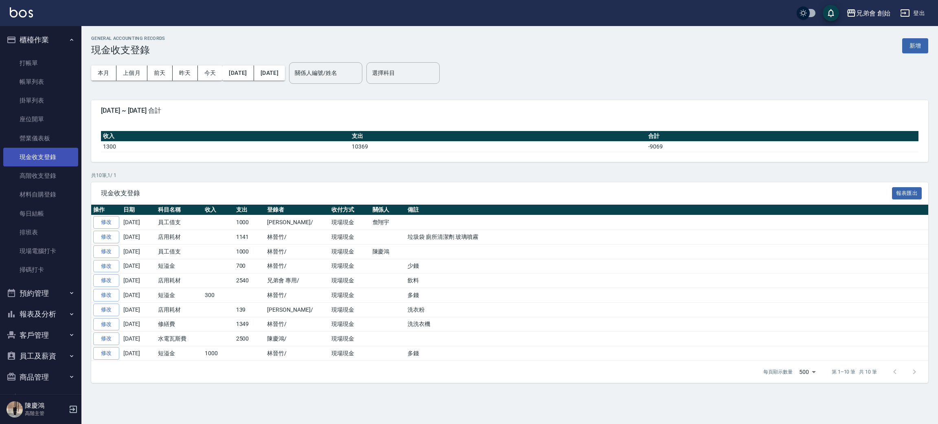
click at [48, 164] on link "現金收支登錄" at bounding box center [40, 157] width 75 height 19
click at [922, 42] on button "新增" at bounding box center [915, 45] width 26 height 15
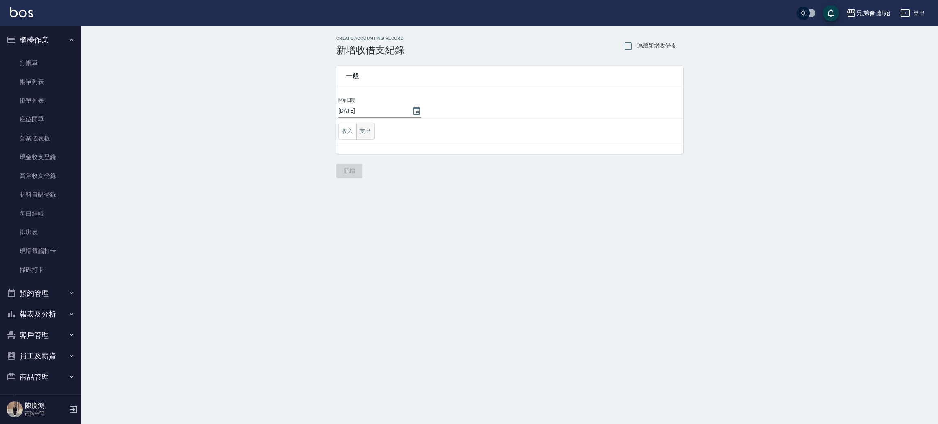
click at [366, 131] on button "支出" at bounding box center [365, 131] width 18 height 17
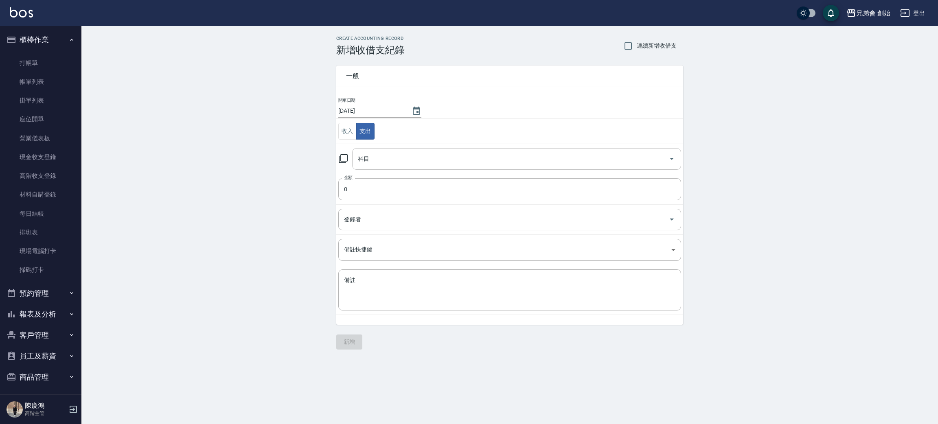
click at [444, 156] on input "科目" at bounding box center [510, 159] width 309 height 14
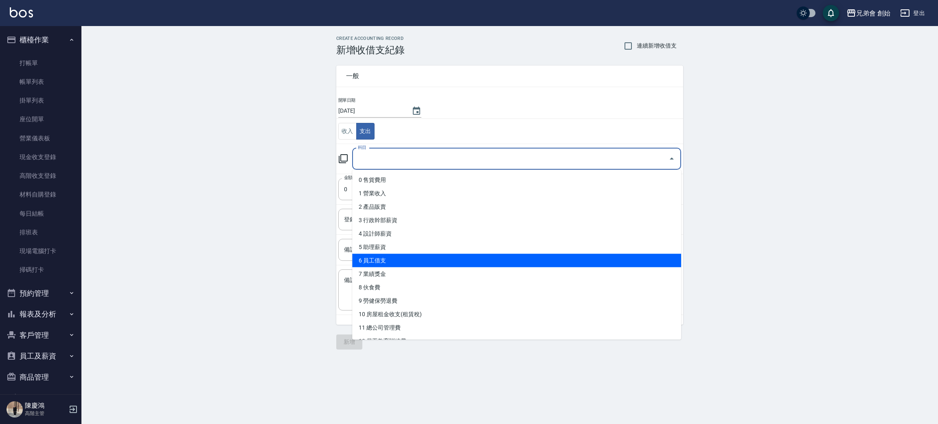
click at [427, 258] on li "6 員工借支" at bounding box center [516, 260] width 329 height 13
type input "6 員工借支"
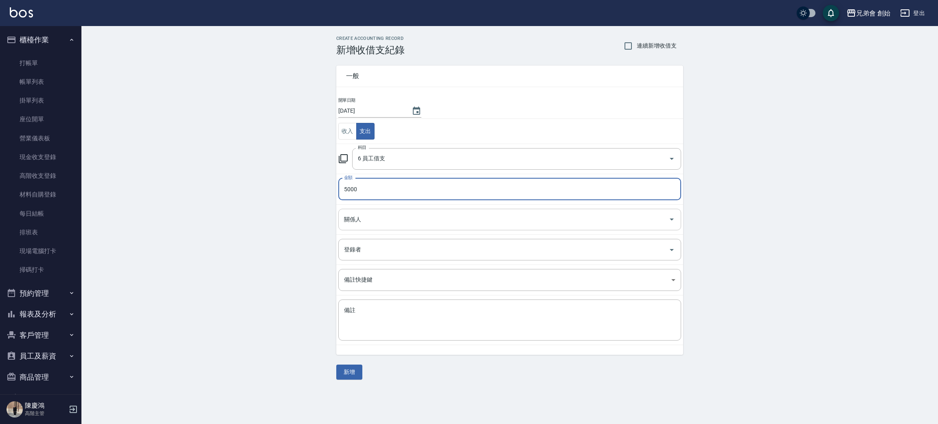
type input "5000"
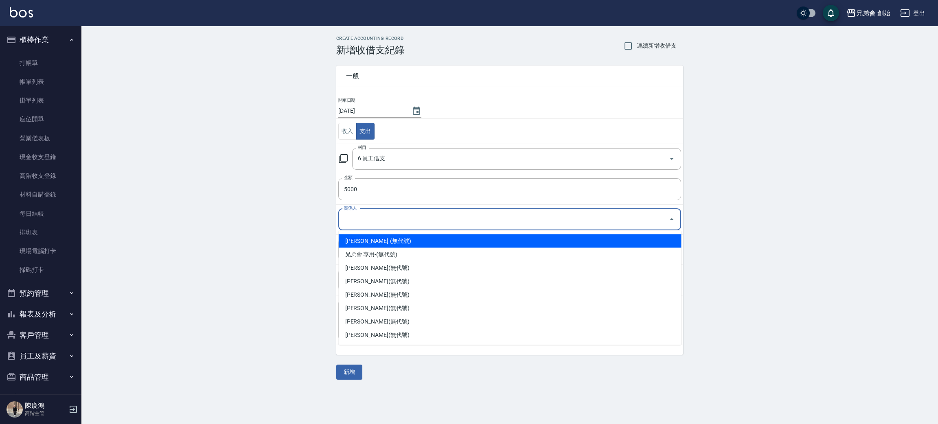
click at [392, 226] on input "關係人" at bounding box center [503, 220] width 323 height 14
click at [394, 241] on li "林晉竹-(無代號)" at bounding box center [510, 240] width 343 height 13
type input "林晉竹-(無代號)"
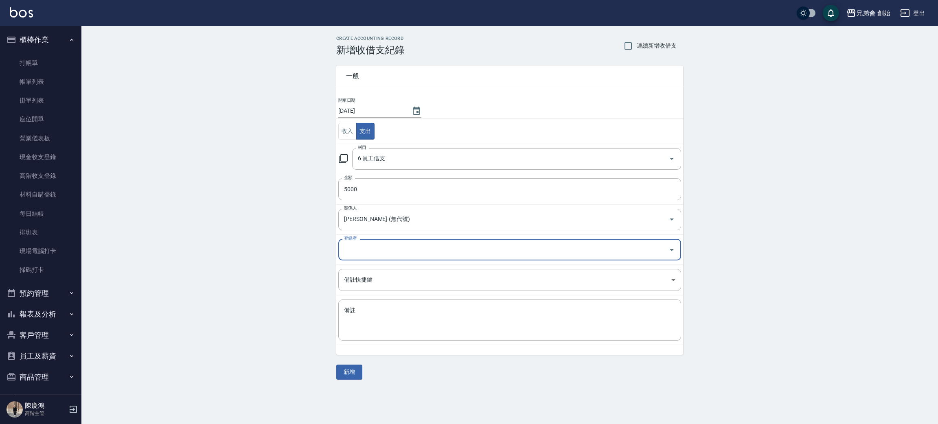
click at [416, 251] on input "登錄者" at bounding box center [503, 250] width 323 height 14
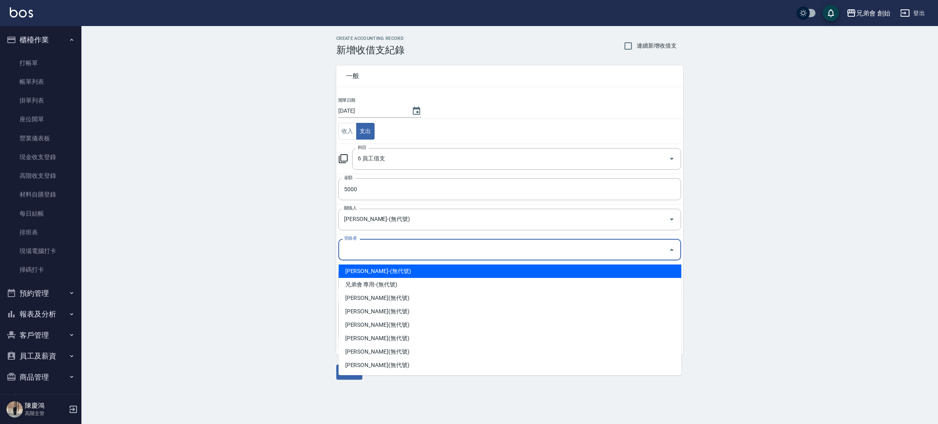
click at [406, 274] on li "林晉竹-(無代號)" at bounding box center [510, 271] width 343 height 13
type input "林晉竹-(無代號)"
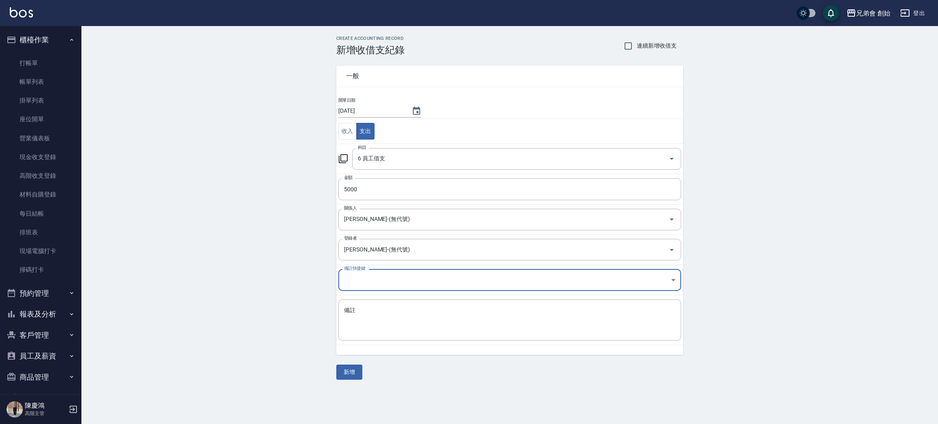
drag, startPoint x: 360, startPoint y: 378, endPoint x: 355, endPoint y: 372, distance: 7.8
click at [359, 378] on button "新增" at bounding box center [349, 372] width 26 height 15
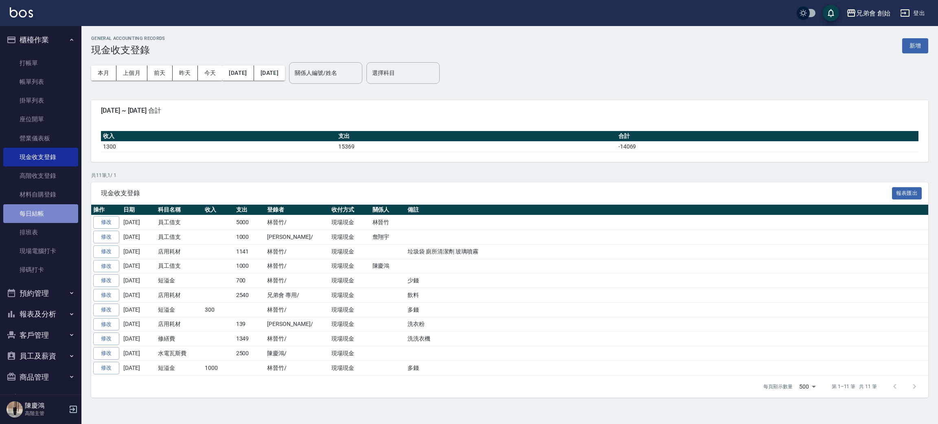
click at [52, 222] on link "每日結帳" at bounding box center [40, 213] width 75 height 19
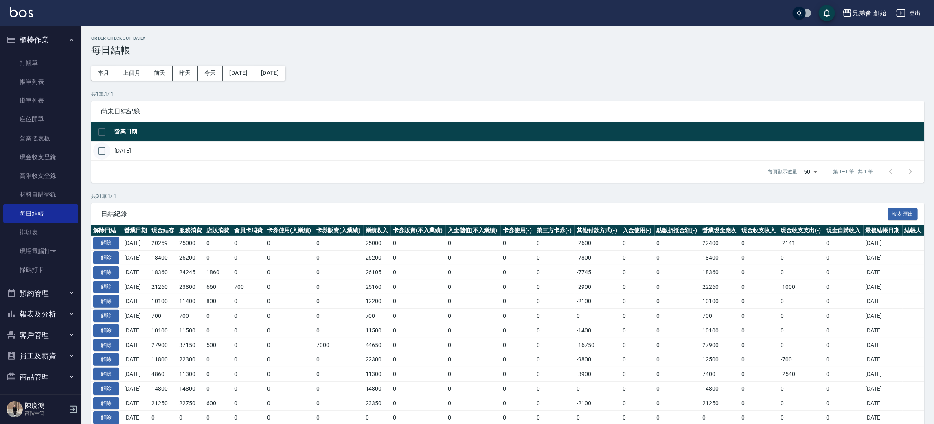
click at [102, 150] on input "checkbox" at bounding box center [101, 150] width 17 height 17
checkbox input "true"
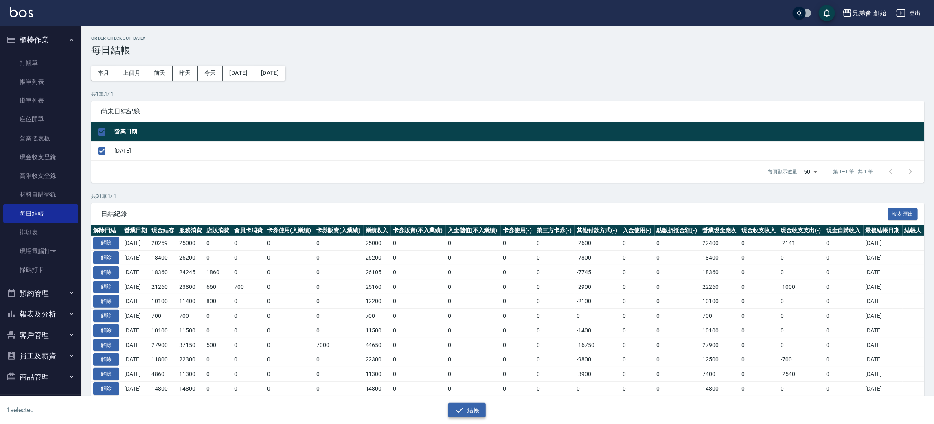
click at [473, 412] on button "結帳" at bounding box center [467, 410] width 38 height 15
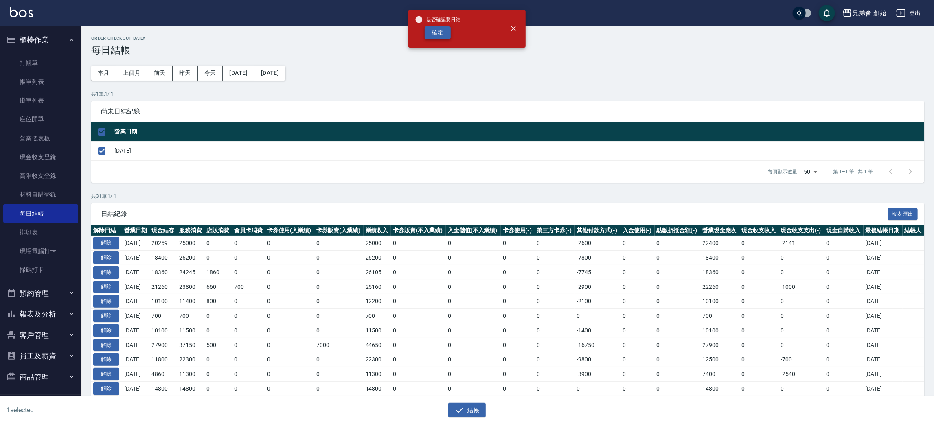
click at [444, 32] on button "確定" at bounding box center [438, 32] width 26 height 13
checkbox input "false"
